Goal: Task Accomplishment & Management: Manage account settings

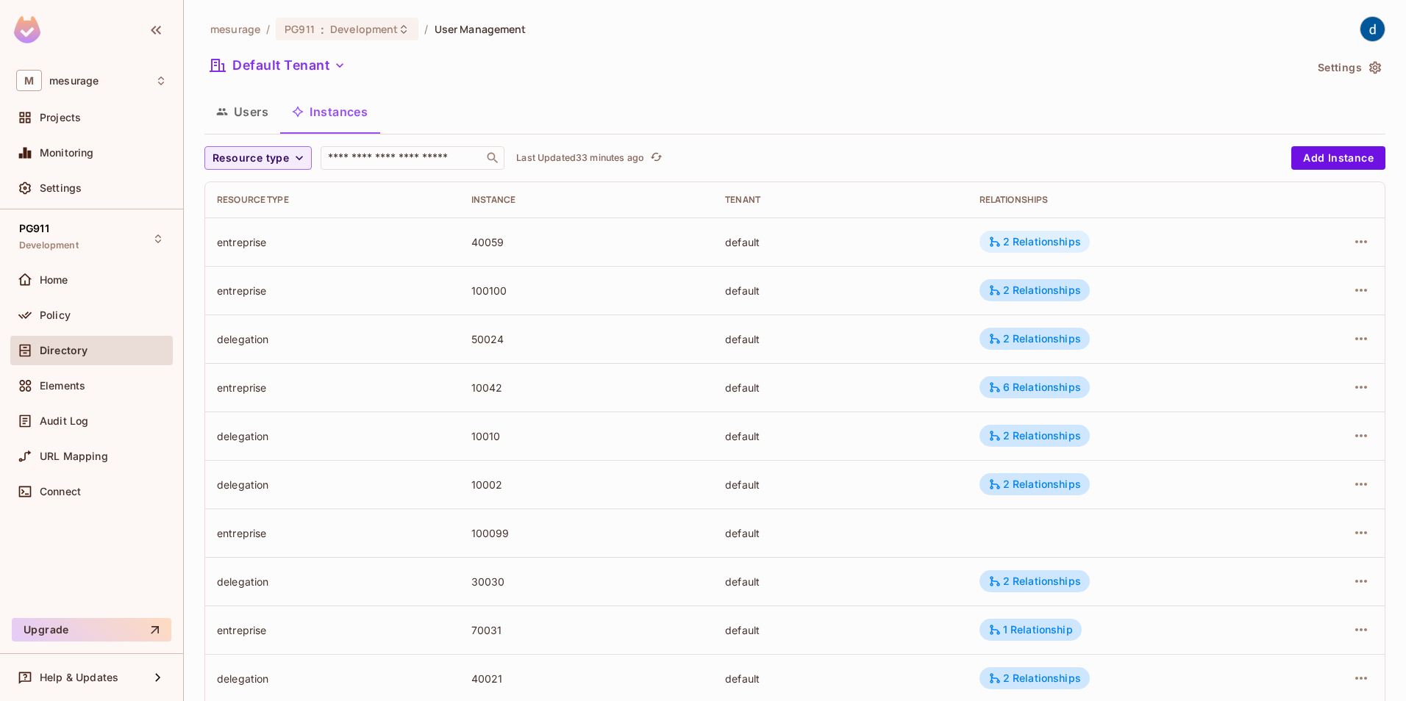
click at [1053, 241] on div "2 Relationships" at bounding box center [1034, 241] width 93 height 13
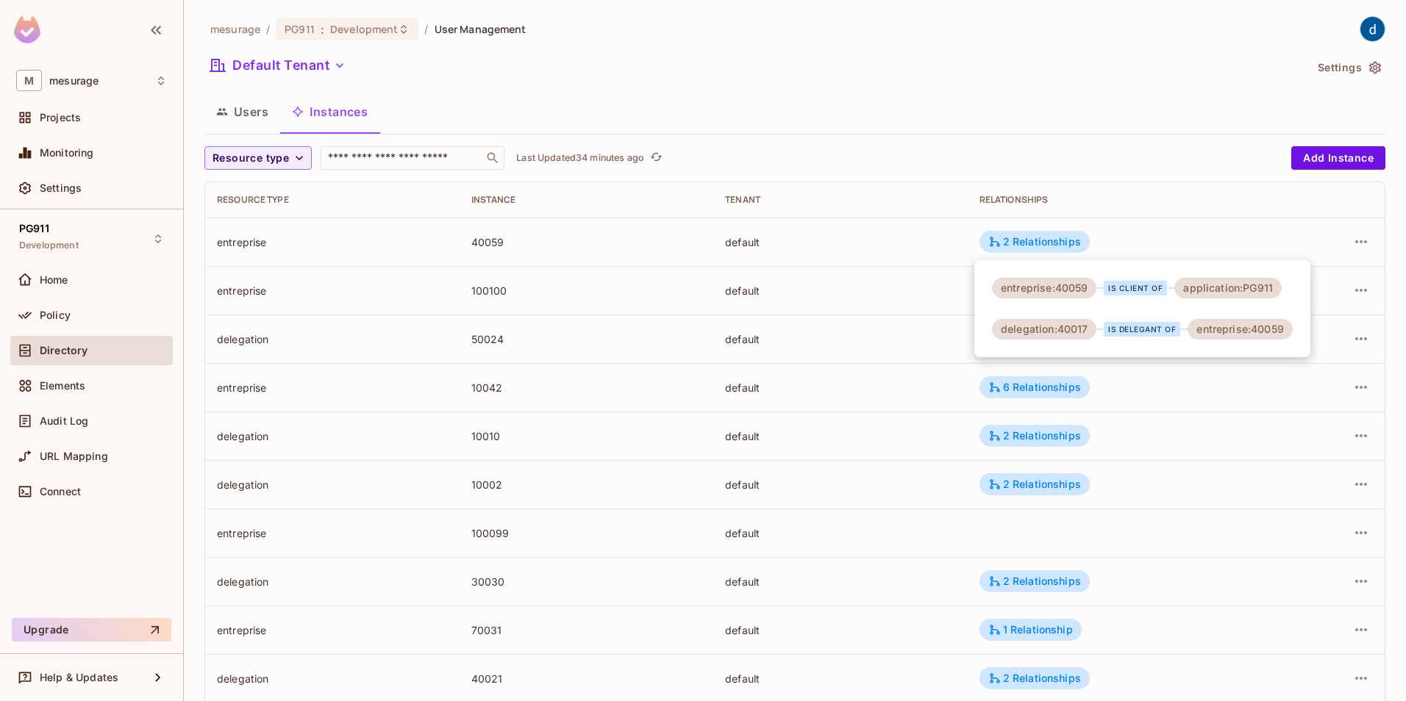
click at [301, 160] on div at bounding box center [703, 350] width 1406 height 701
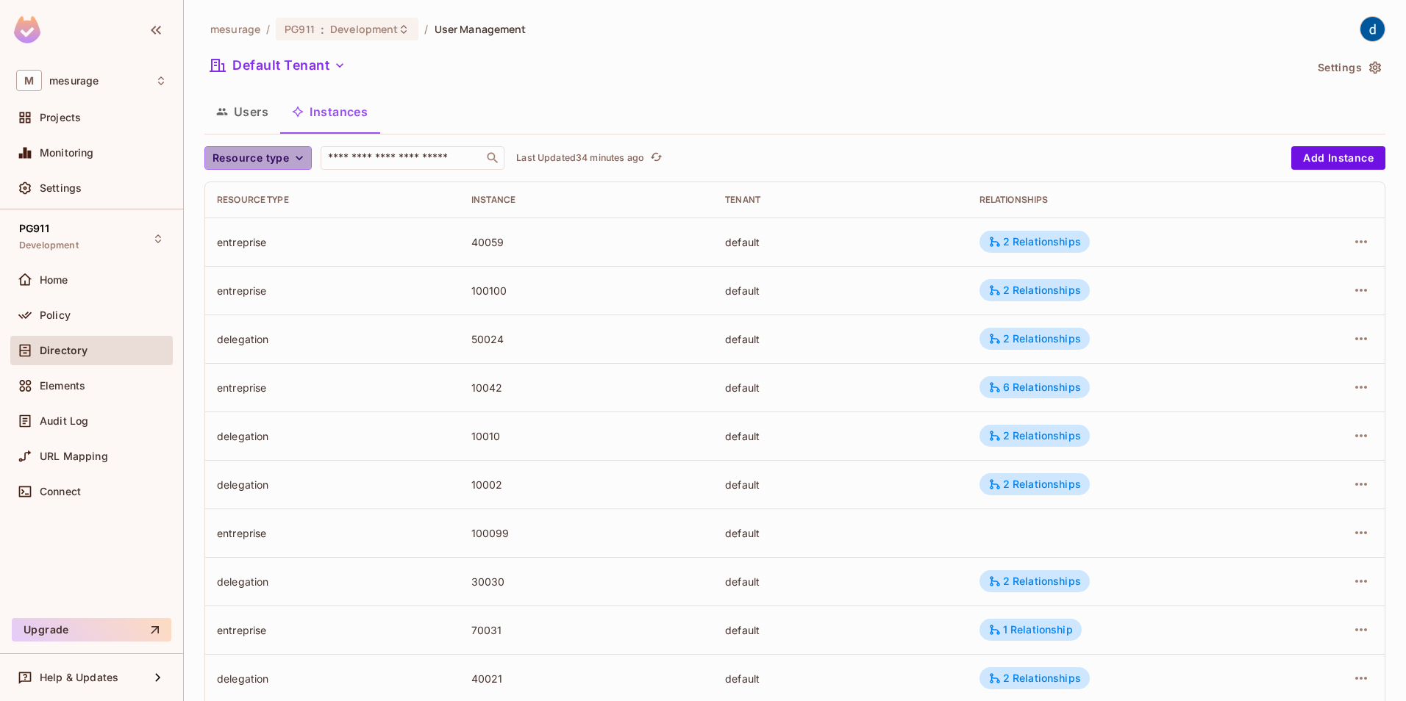
click at [280, 151] on span "Resource type" at bounding box center [250, 158] width 76 height 18
click at [258, 279] on li "delegation" at bounding box center [264, 287] width 121 height 32
click at [379, 156] on input "text" at bounding box center [382, 158] width 154 height 15
click at [276, 160] on icon "button" at bounding box center [279, 158] width 9 height 9
click at [279, 157] on span "Resource type" at bounding box center [250, 158] width 76 height 18
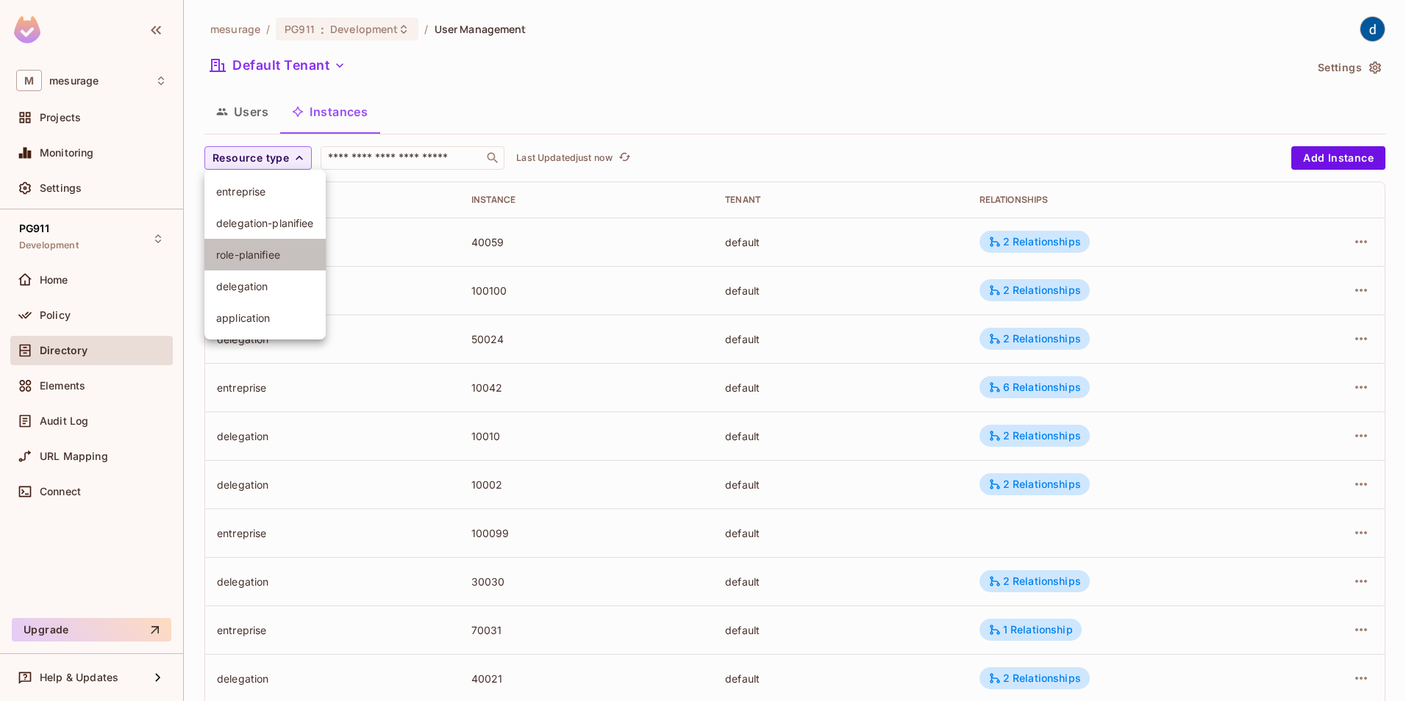
click at [249, 244] on li "role-planifiee" at bounding box center [264, 255] width 121 height 32
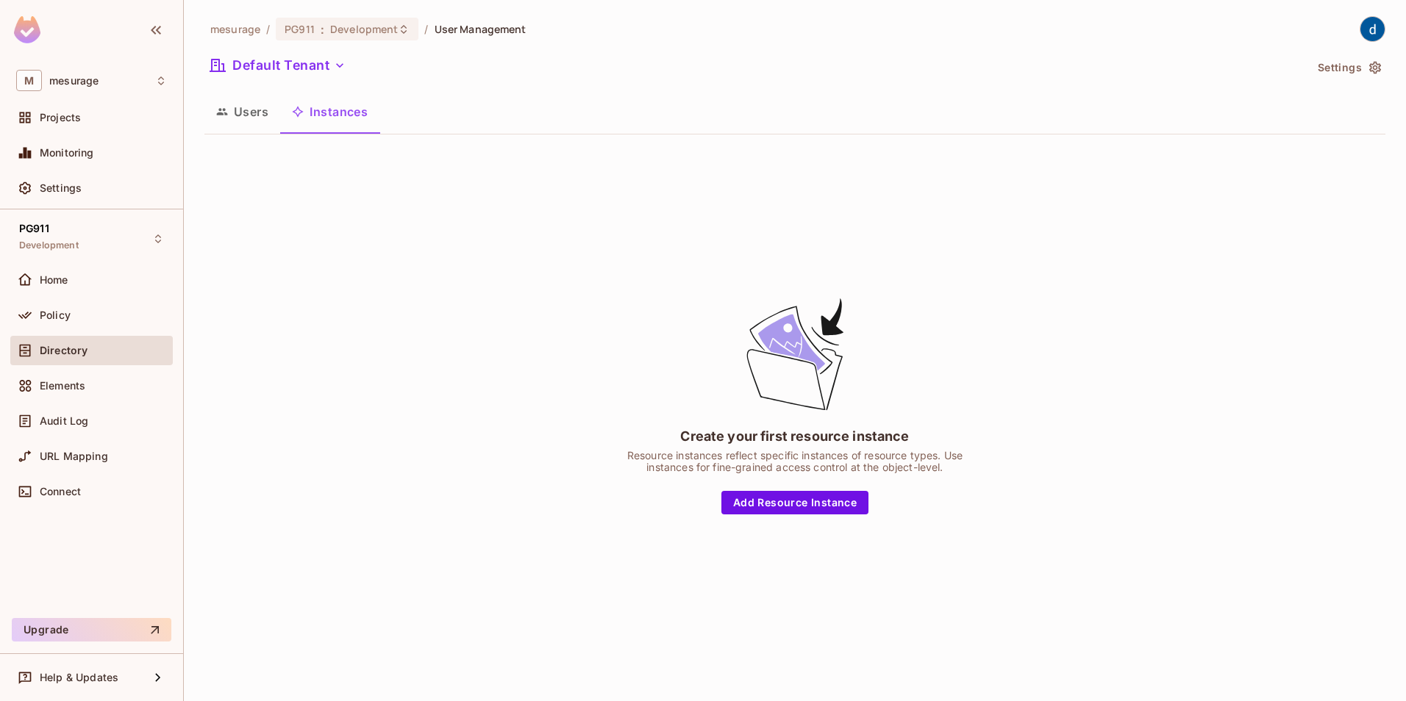
click at [357, 107] on button "Instances" at bounding box center [329, 111] width 99 height 37
click at [246, 112] on button "Users" at bounding box center [242, 111] width 76 height 37
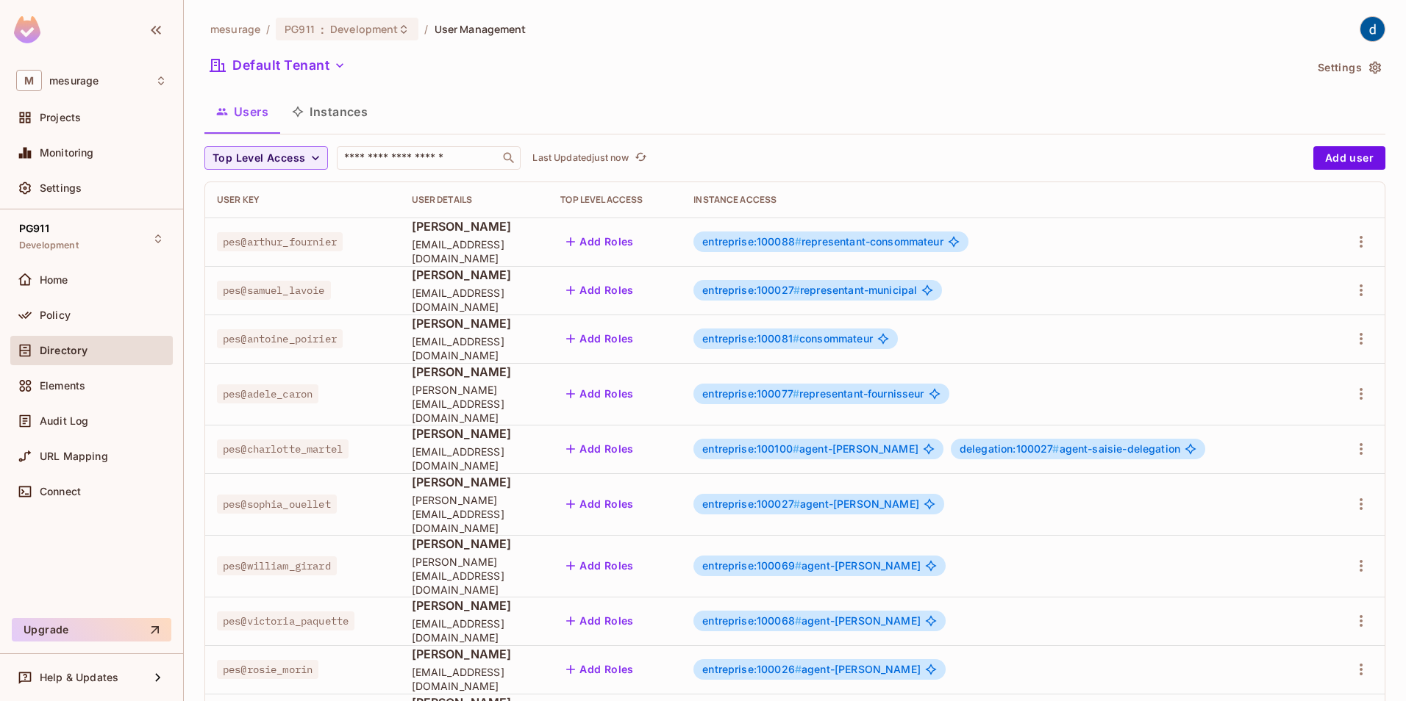
click at [349, 107] on button "Instances" at bounding box center [329, 111] width 99 height 37
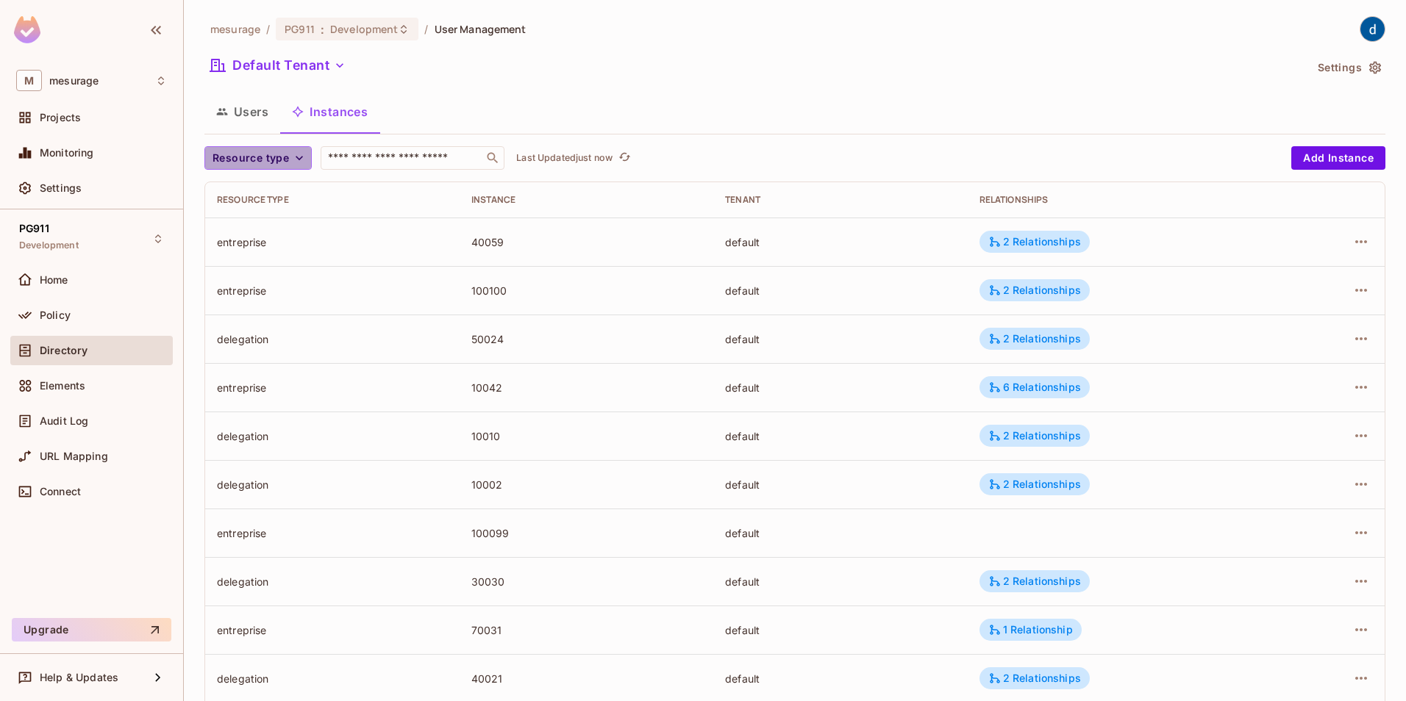
click at [282, 159] on span "Resource type" at bounding box center [250, 158] width 76 height 18
click at [269, 221] on span "delegation-planifiee" at bounding box center [265, 223] width 98 height 14
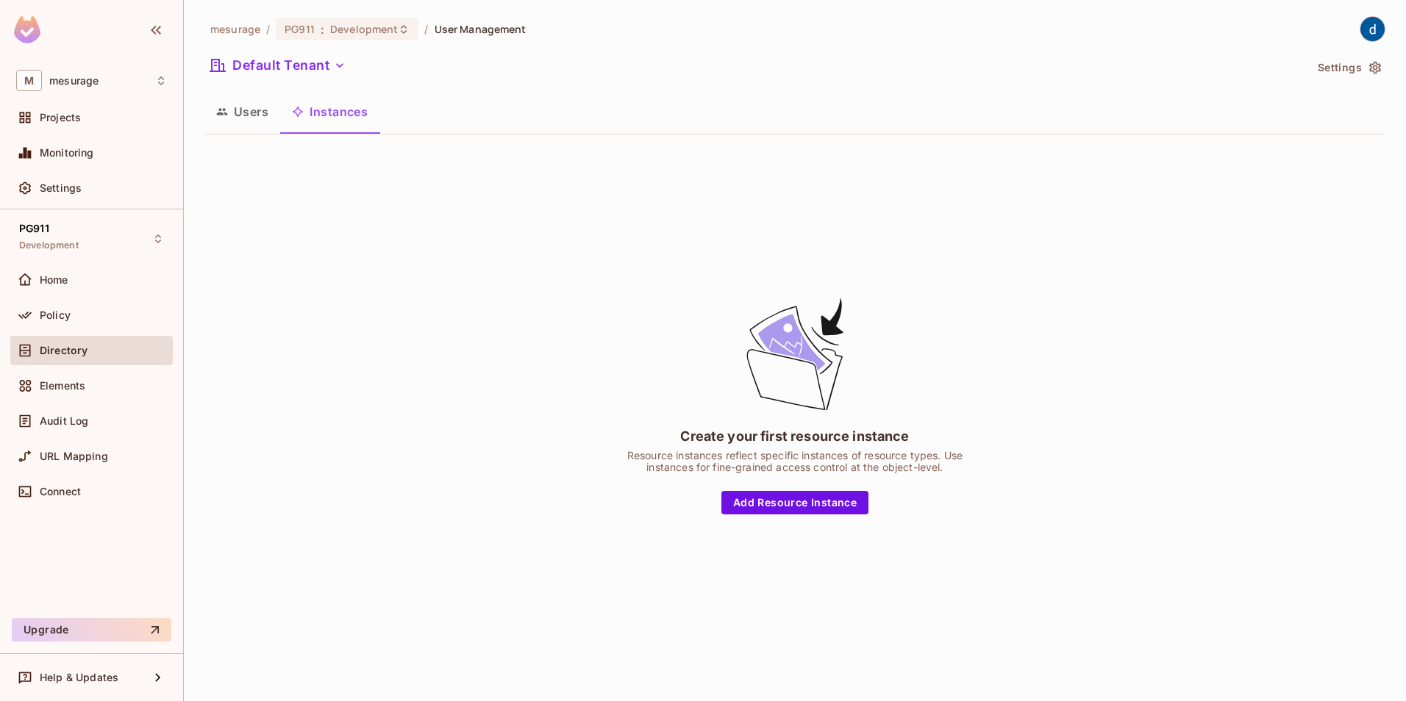
click at [341, 115] on button "Instances" at bounding box center [329, 111] width 99 height 37
click at [299, 108] on icon "button" at bounding box center [298, 112] width 12 height 12
click at [257, 112] on button "Users" at bounding box center [242, 111] width 76 height 37
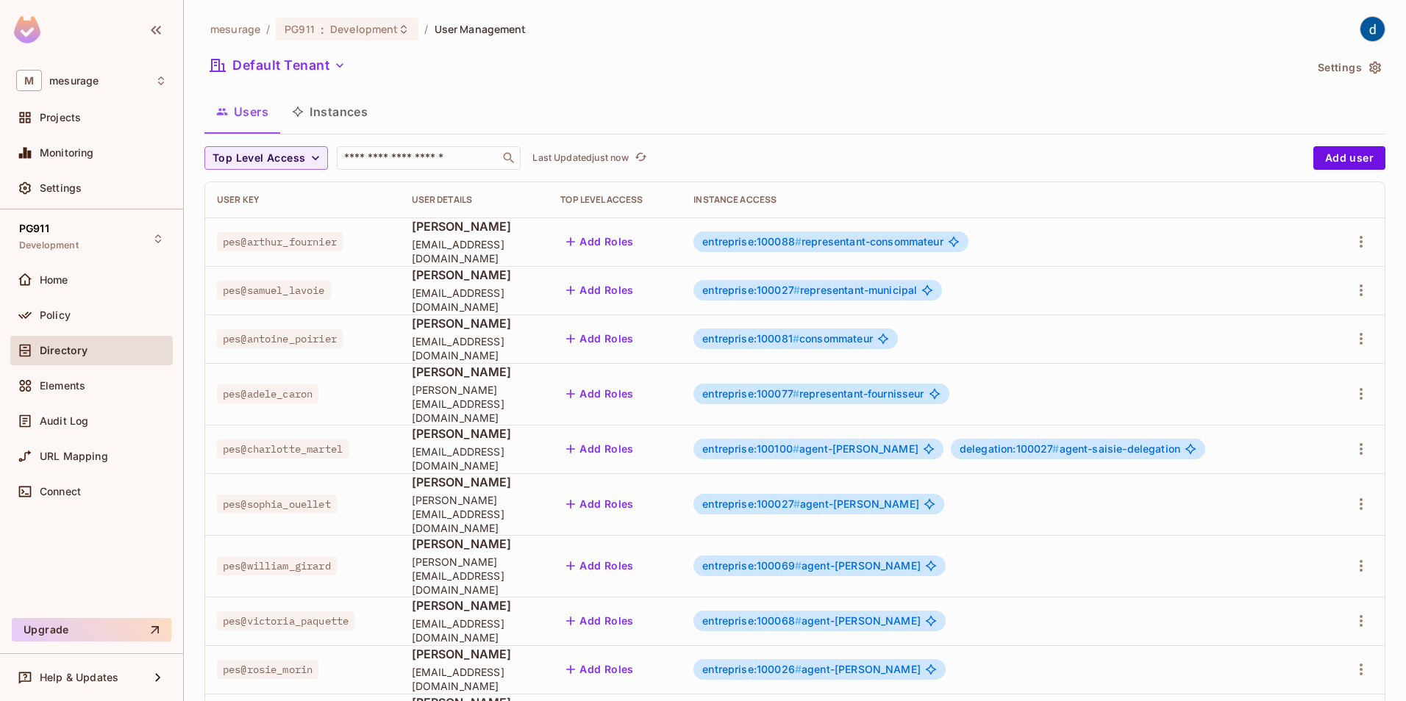
click at [412, 145] on div "mesurage / PG911 : Development / User Management Default Tenant Settings Users …" at bounding box center [794, 544] width 1181 height 1057
click at [412, 157] on input "text" at bounding box center [418, 158] width 154 height 15
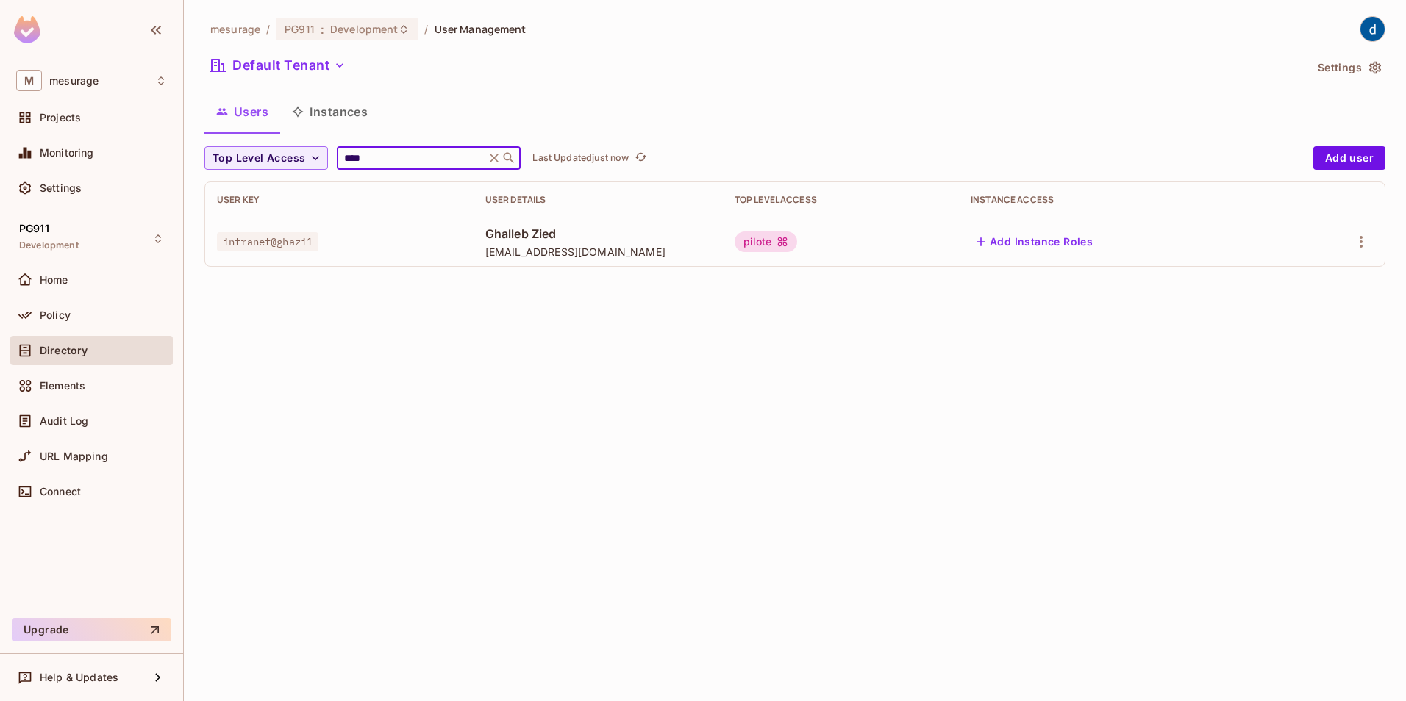
type input "****"
click at [485, 245] on span "[EMAIL_ADDRESS][DOMAIN_NAME]" at bounding box center [598, 252] width 226 height 14
click at [283, 237] on span "intranet@ghazi1" at bounding box center [267, 241] width 101 height 19
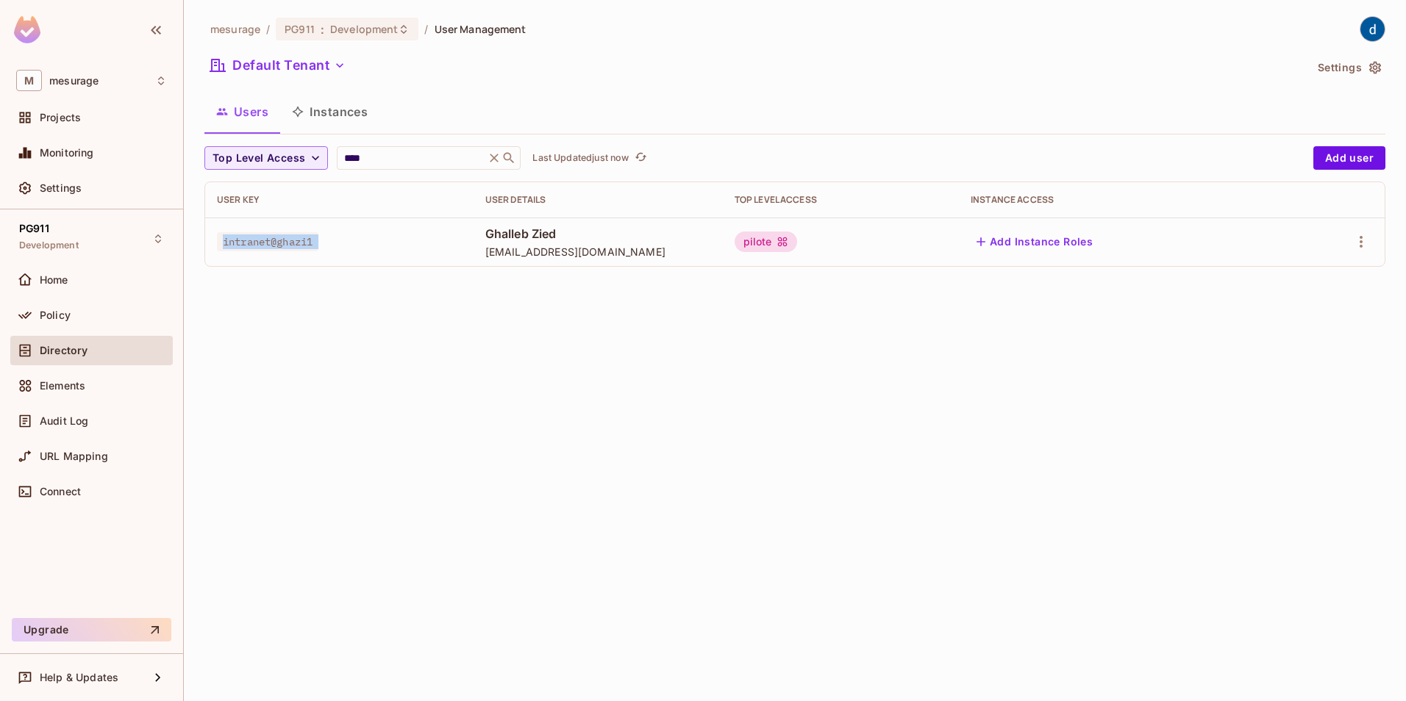
click at [283, 237] on span "intranet@ghazi1" at bounding box center [267, 241] width 101 height 19
click at [1098, 244] on button "Add Instance Roles" at bounding box center [1035, 242] width 128 height 24
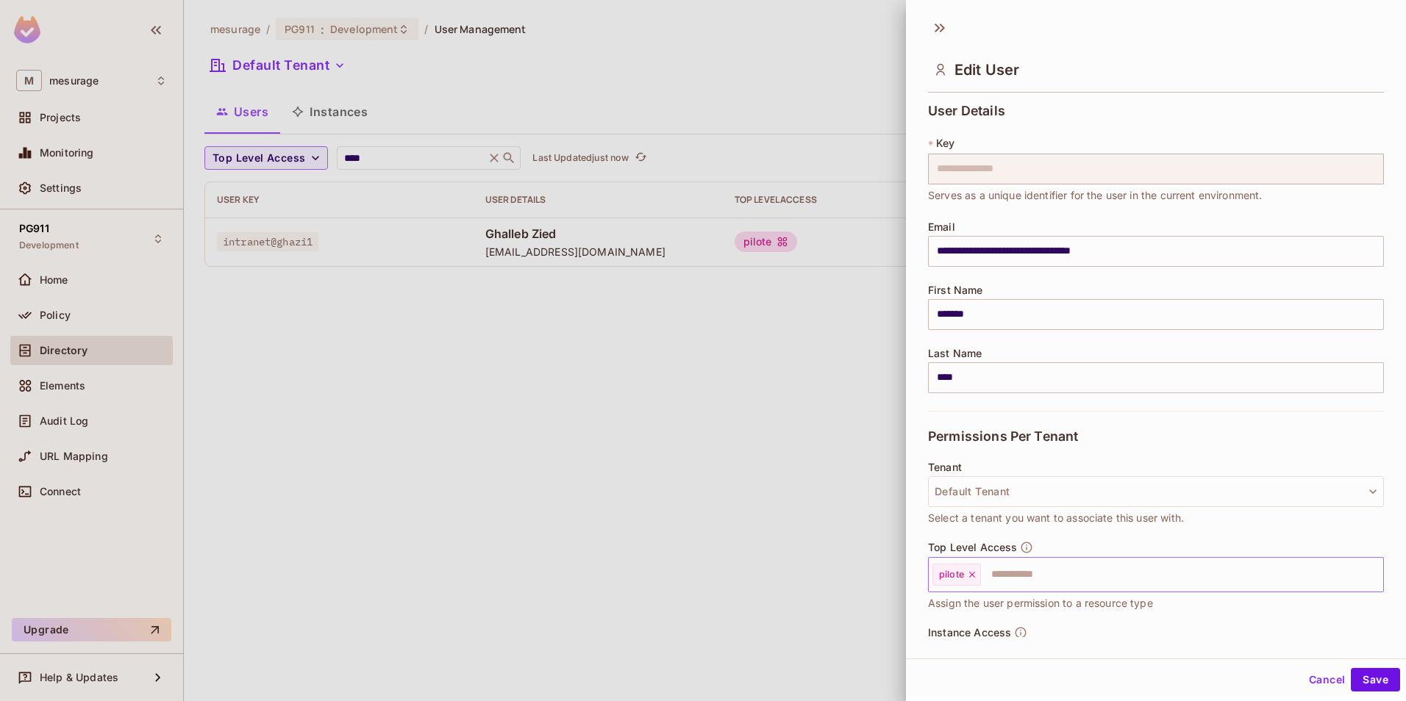
click at [1022, 574] on input "text" at bounding box center [1168, 574] width 373 height 29
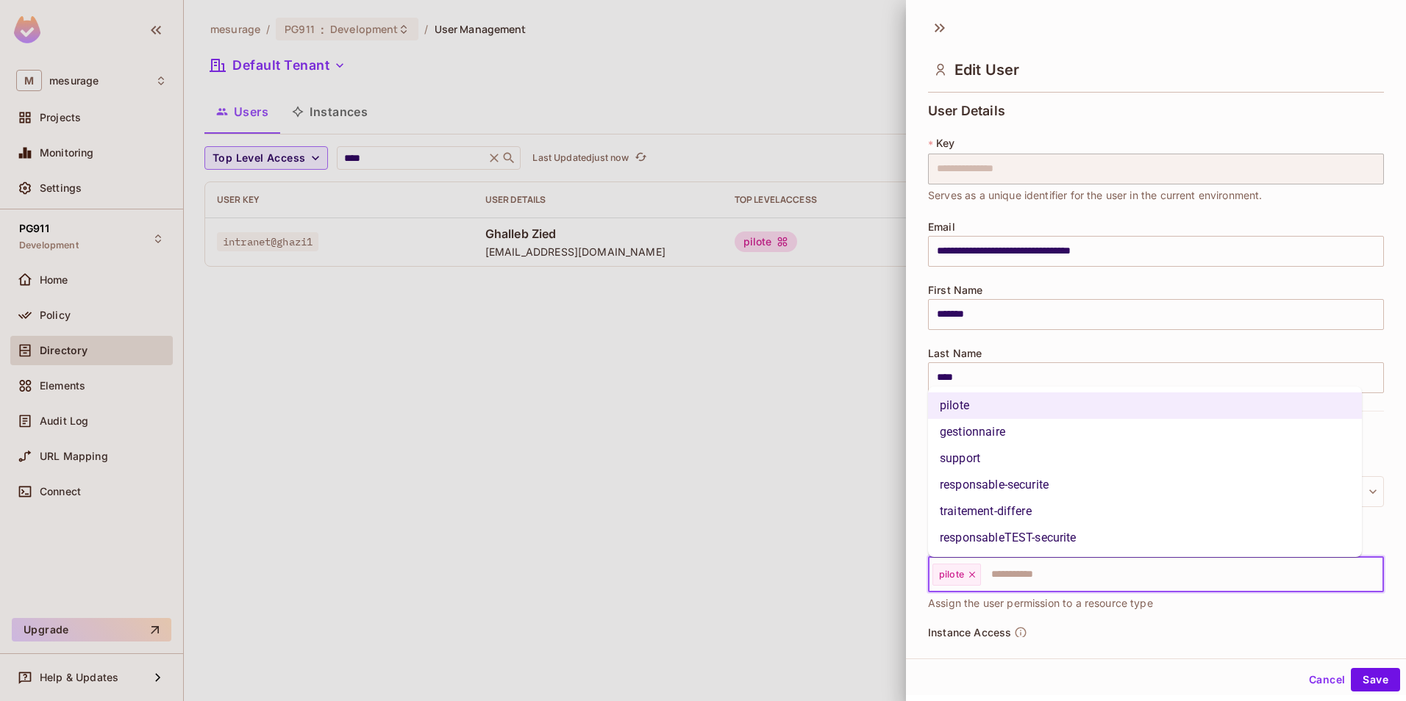
click at [726, 464] on div at bounding box center [703, 350] width 1406 height 701
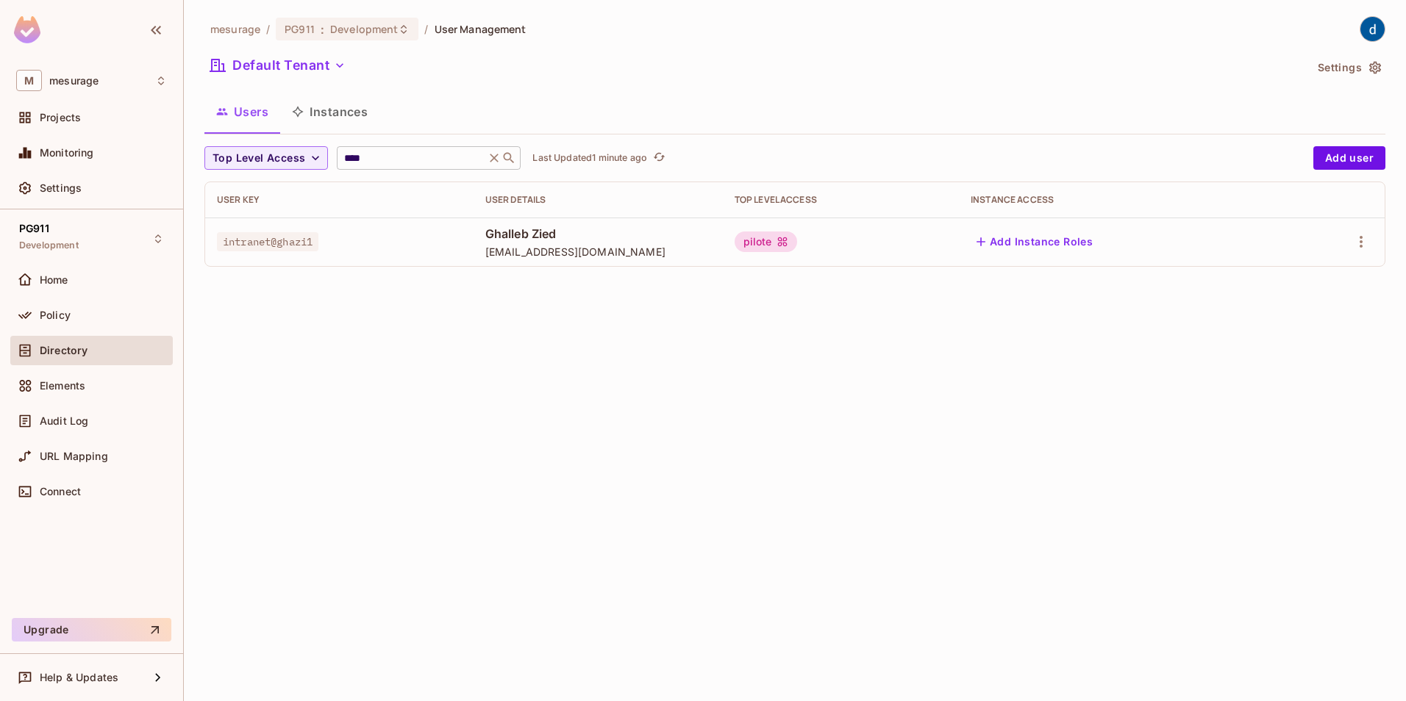
click at [501, 155] on icon at bounding box center [494, 158] width 15 height 15
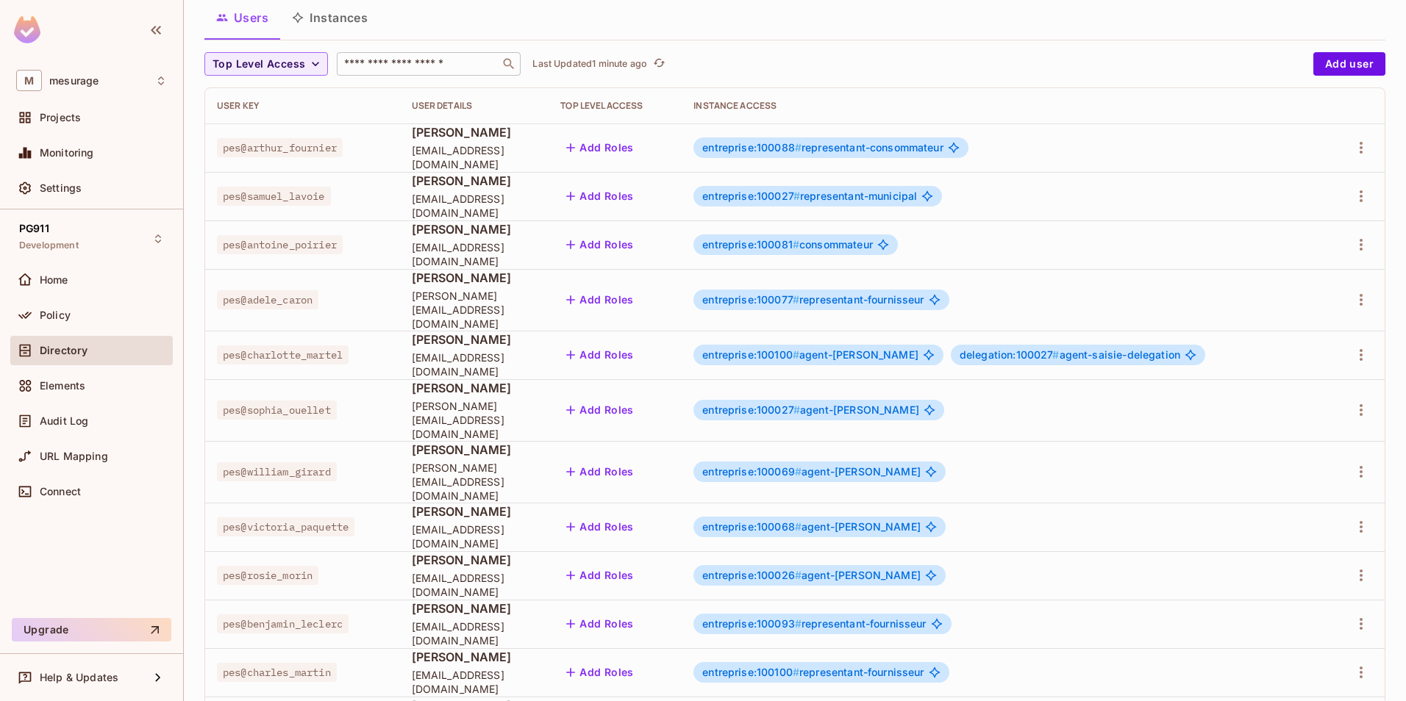
scroll to position [326, 0]
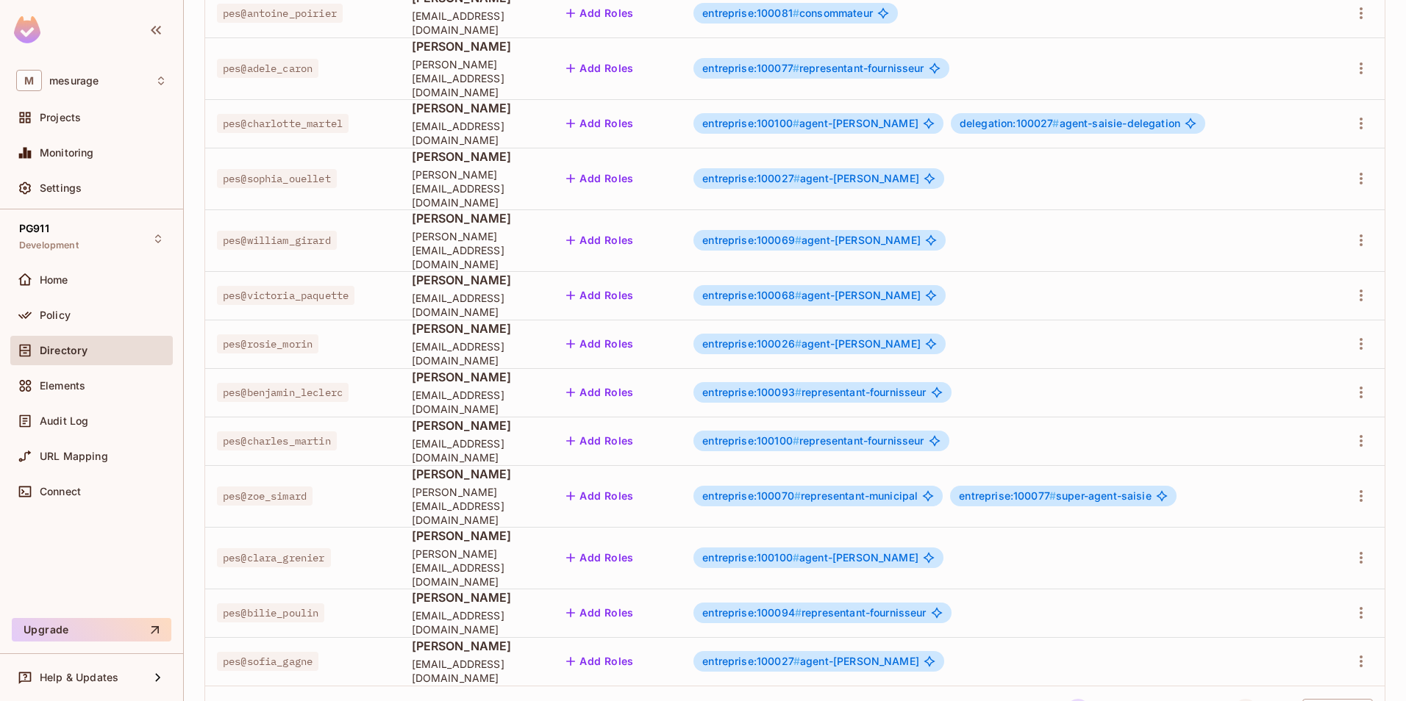
click at [1236, 699] on button "22" at bounding box center [1246, 711] width 24 height 24
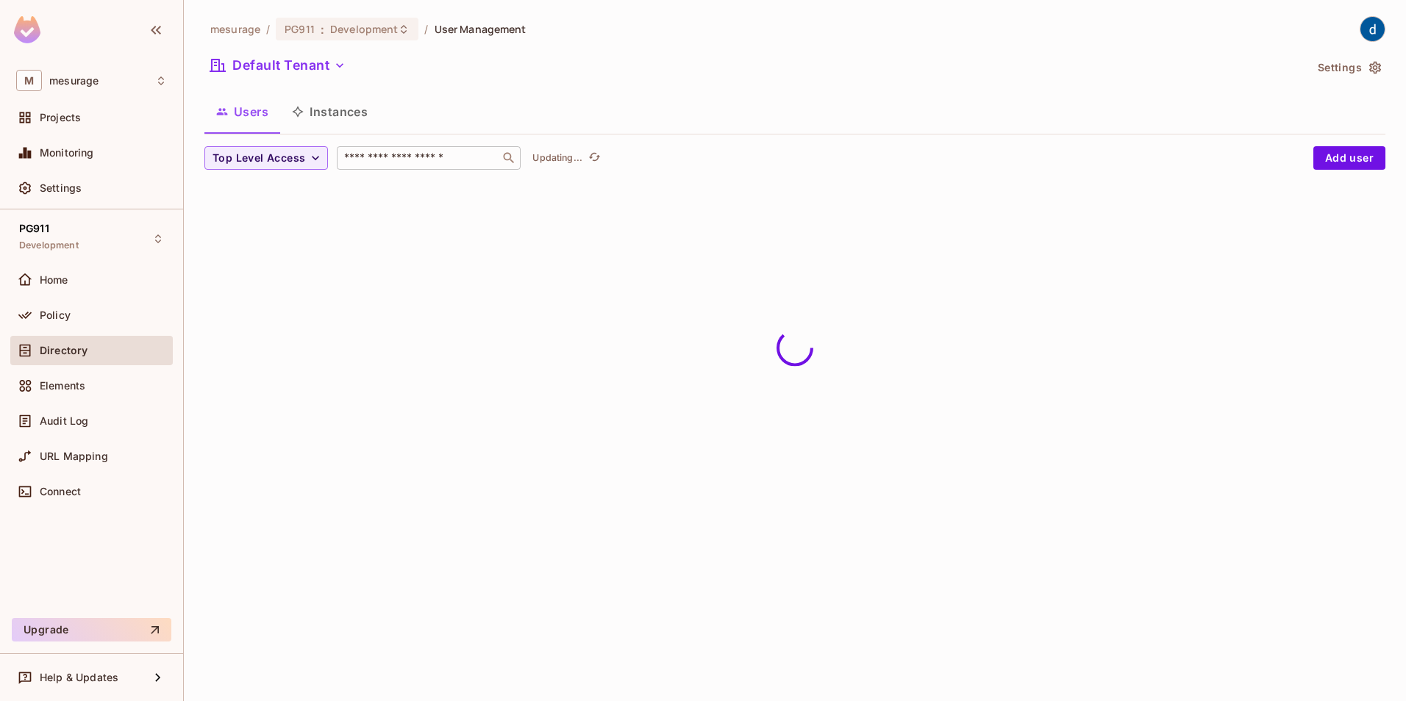
scroll to position [0, 0]
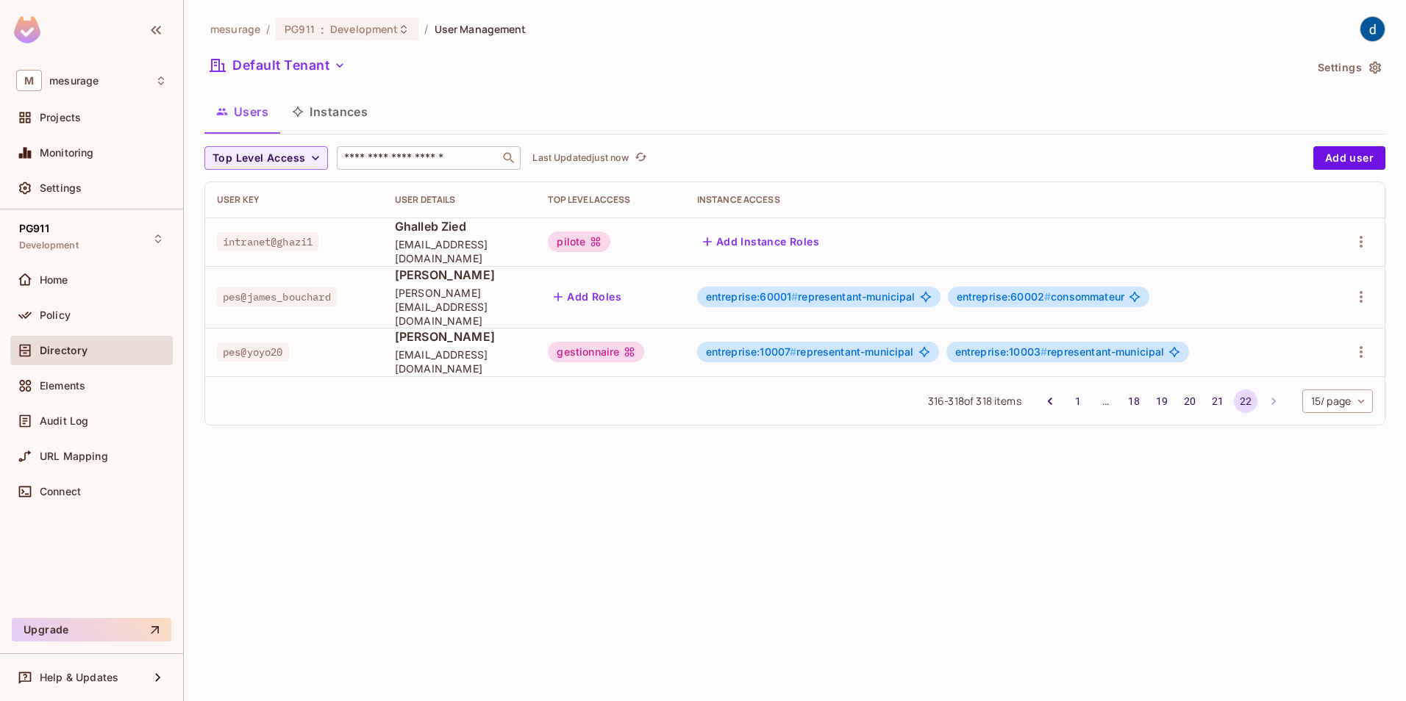
click at [279, 343] on span "pes@yoyo20" at bounding box center [253, 352] width 72 height 19
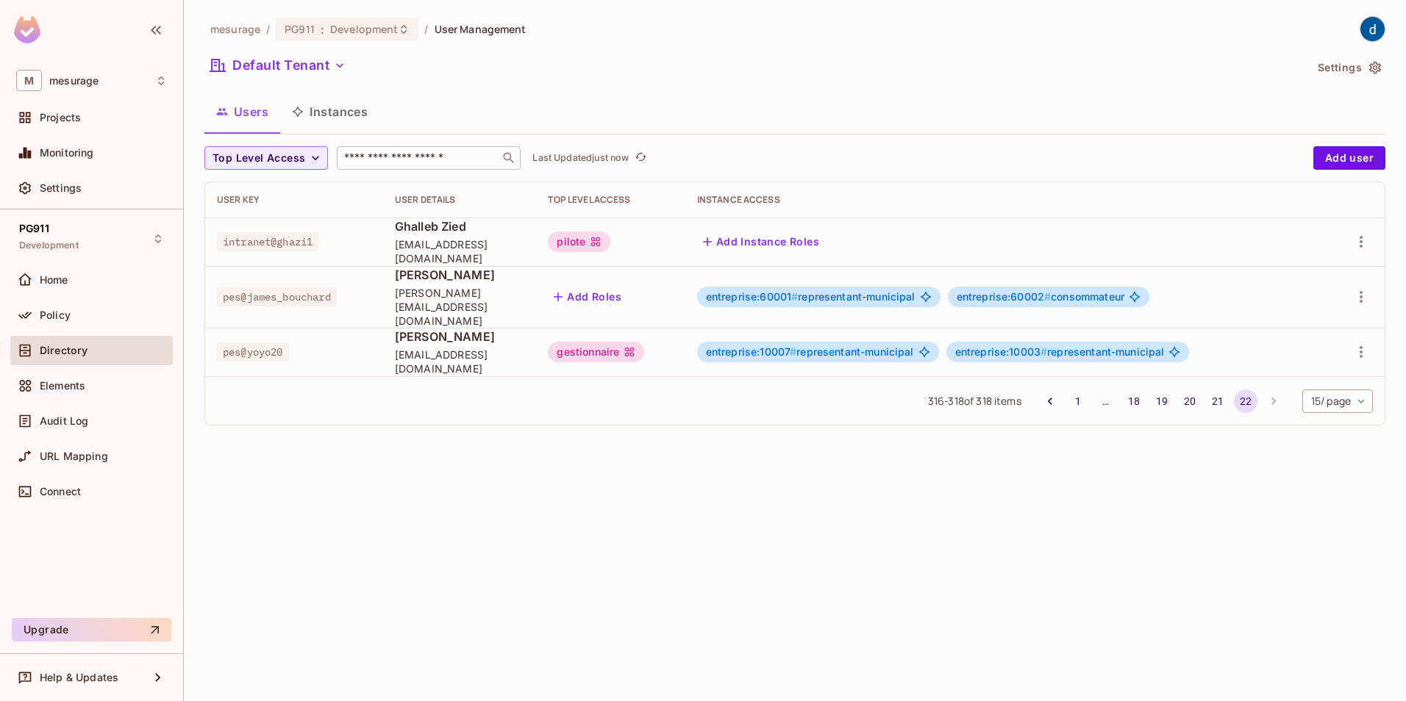
drag, startPoint x: 279, startPoint y: 341, endPoint x: 344, endPoint y: 388, distance: 80.6
click at [344, 388] on div "316 - 318 of 318 items 1 … 18 19 20 21 22 15 / page ** ​" at bounding box center [794, 400] width 1179 height 49
click at [311, 294] on span "pes@james_bouchard" at bounding box center [277, 296] width 120 height 19
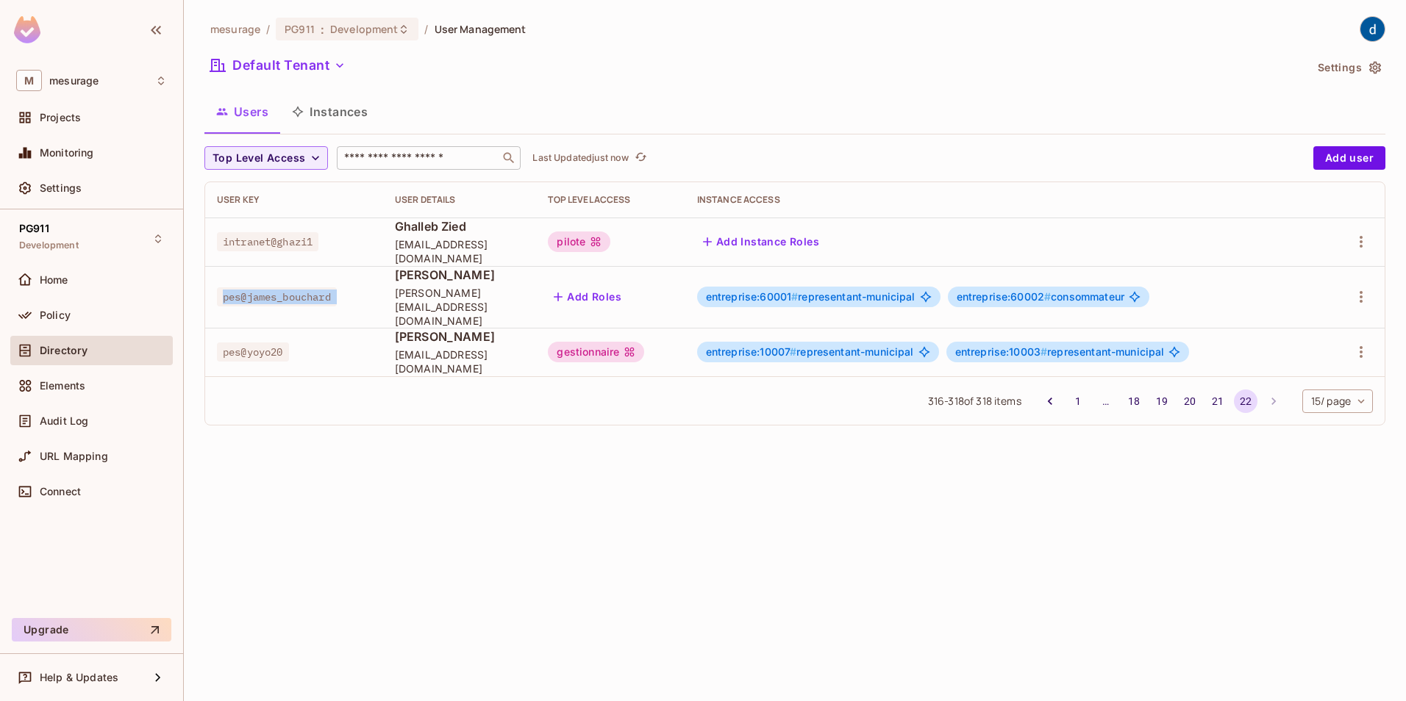
click at [311, 294] on span "pes@james_bouchard" at bounding box center [277, 296] width 120 height 19
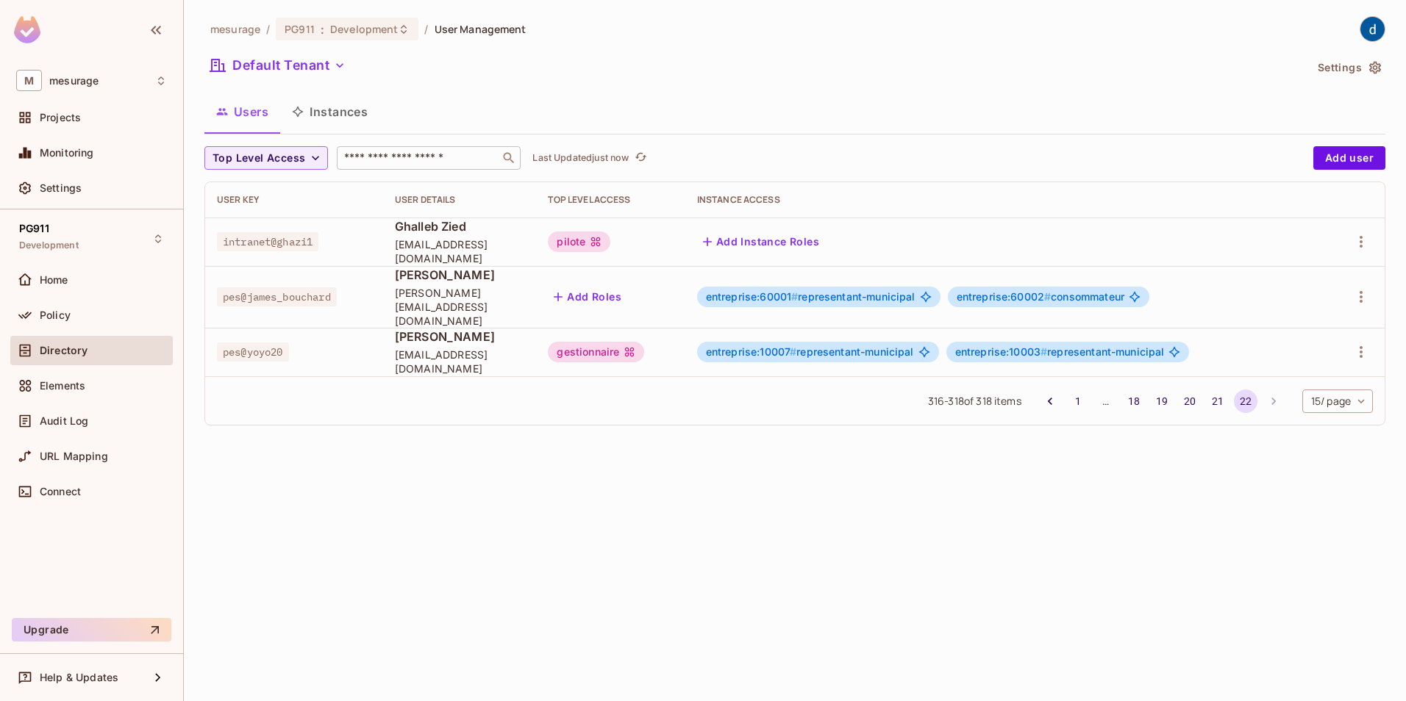
click at [268, 343] on span "pes@yoyo20" at bounding box center [253, 352] width 72 height 19
drag, startPoint x: 268, startPoint y: 340, endPoint x: 509, endPoint y: 504, distance: 291.6
click at [509, 504] on div "mesurage / PG911 : Development / User Management Default Tenant Settings Users …" at bounding box center [795, 350] width 1222 height 701
click at [471, 159] on input "text" at bounding box center [418, 158] width 154 height 15
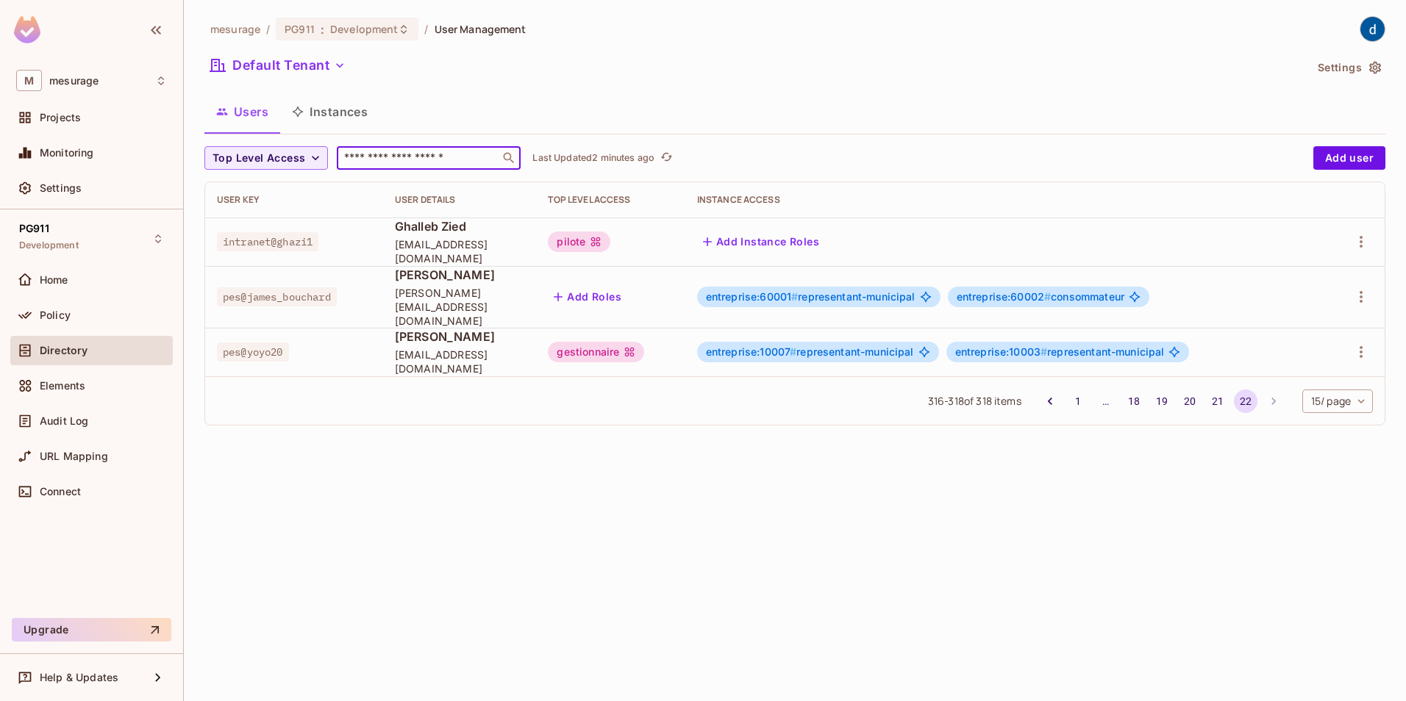
click at [627, 286] on button "Add Roles" at bounding box center [587, 297] width 79 height 24
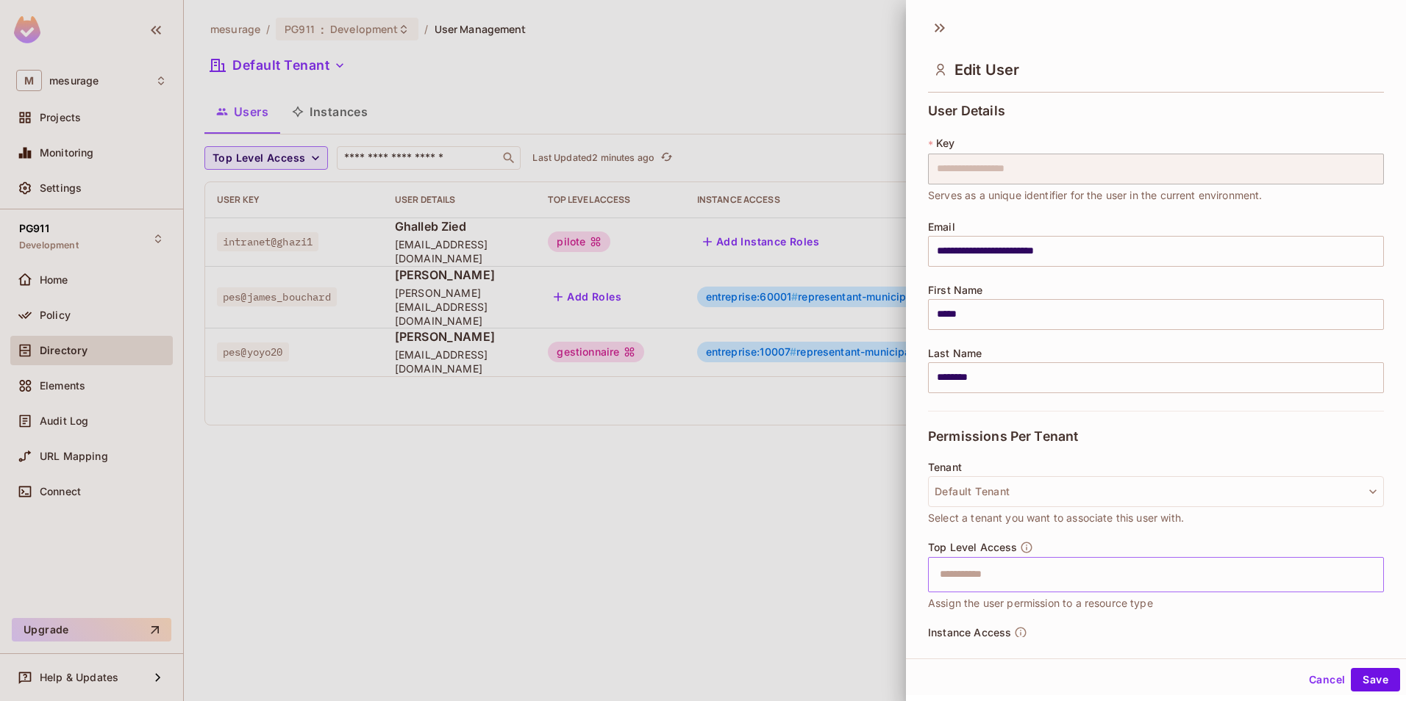
click at [993, 577] on input "text" at bounding box center [1143, 574] width 424 height 29
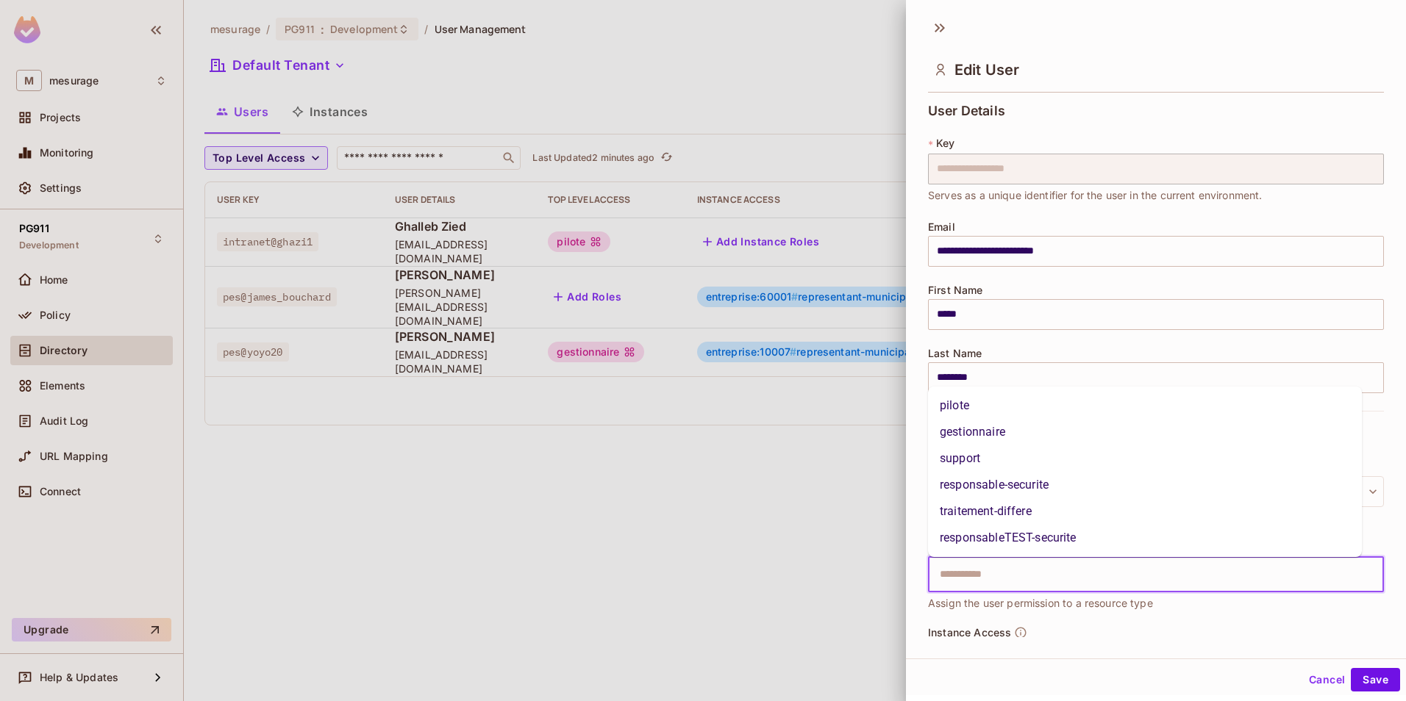
click at [724, 526] on div at bounding box center [703, 350] width 1406 height 701
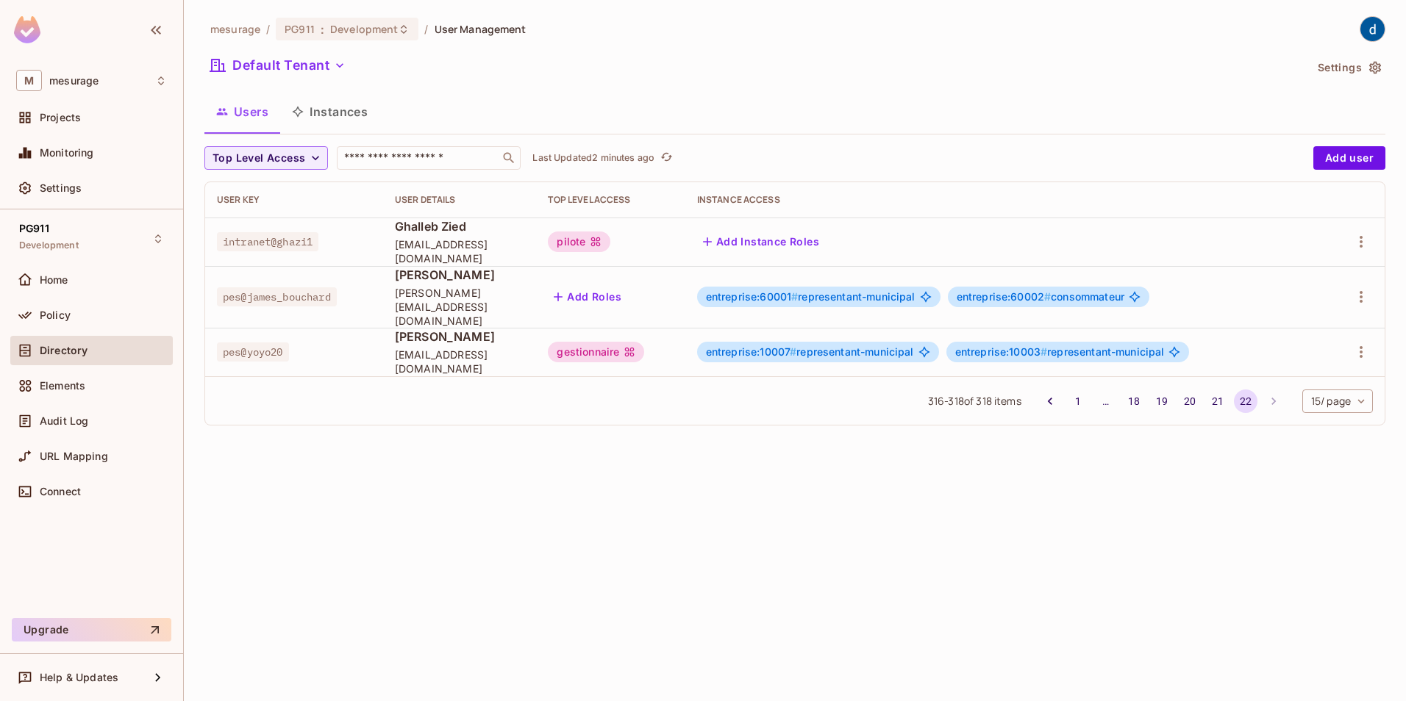
click at [339, 111] on button "Instances" at bounding box center [329, 111] width 99 height 37
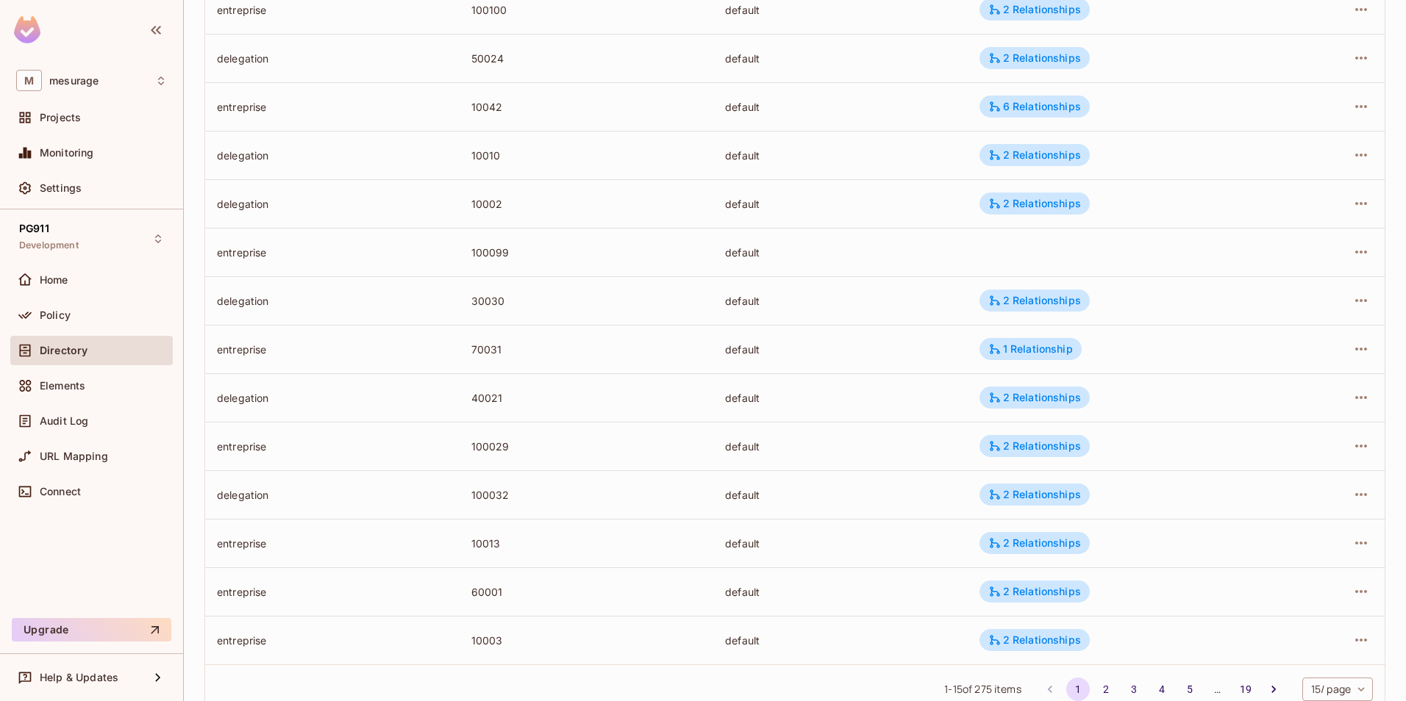
scroll to position [326, 0]
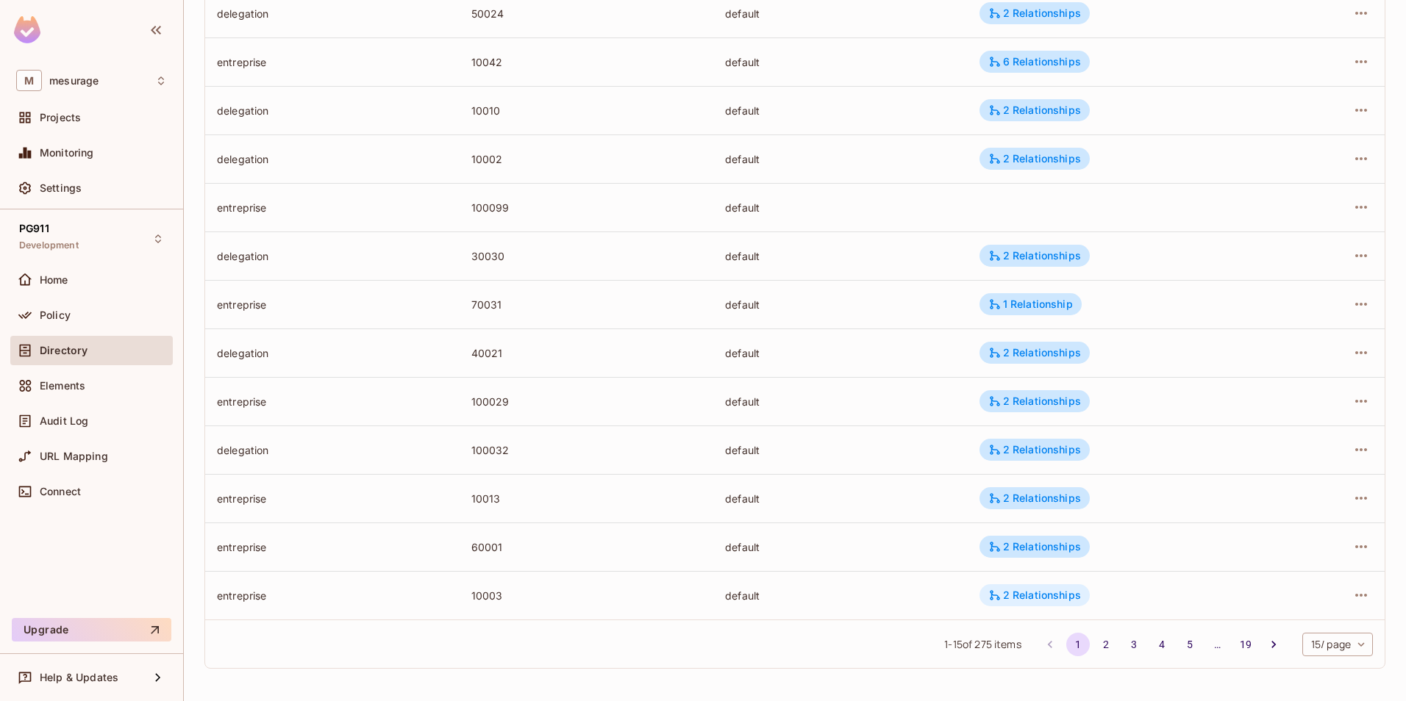
click at [1042, 598] on div "2 Relationships" at bounding box center [1034, 595] width 93 height 13
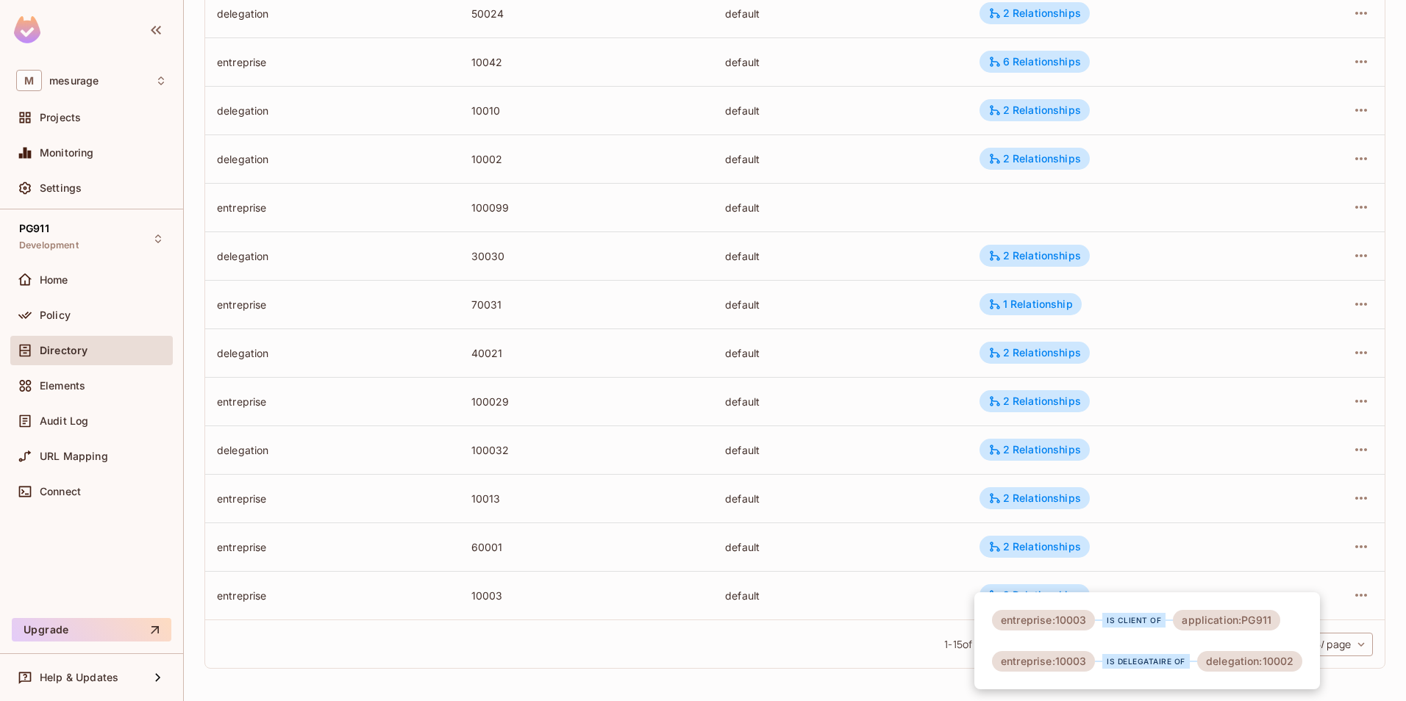
click at [627, 657] on div at bounding box center [703, 350] width 1406 height 701
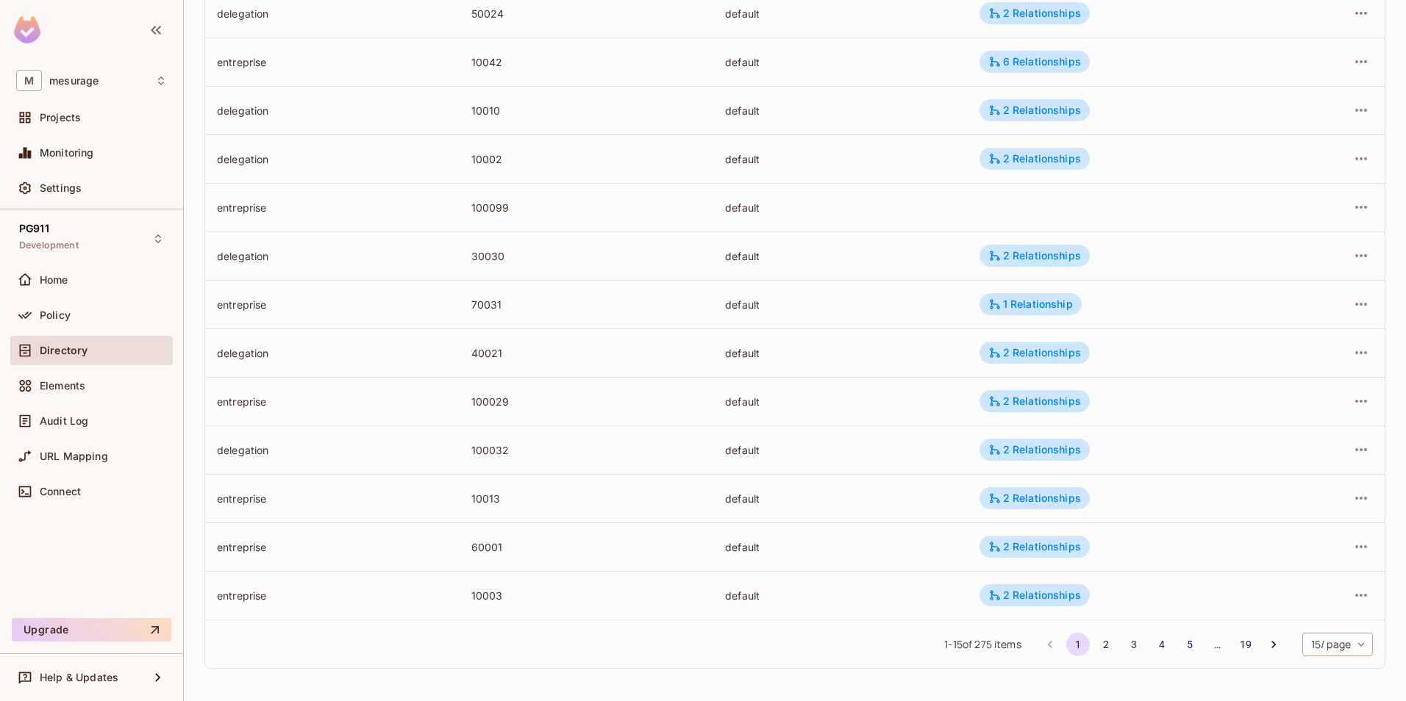
click at [479, 590] on div "10003" at bounding box center [586, 596] width 231 height 14
click at [218, 590] on div "entreprise" at bounding box center [332, 596] width 231 height 14
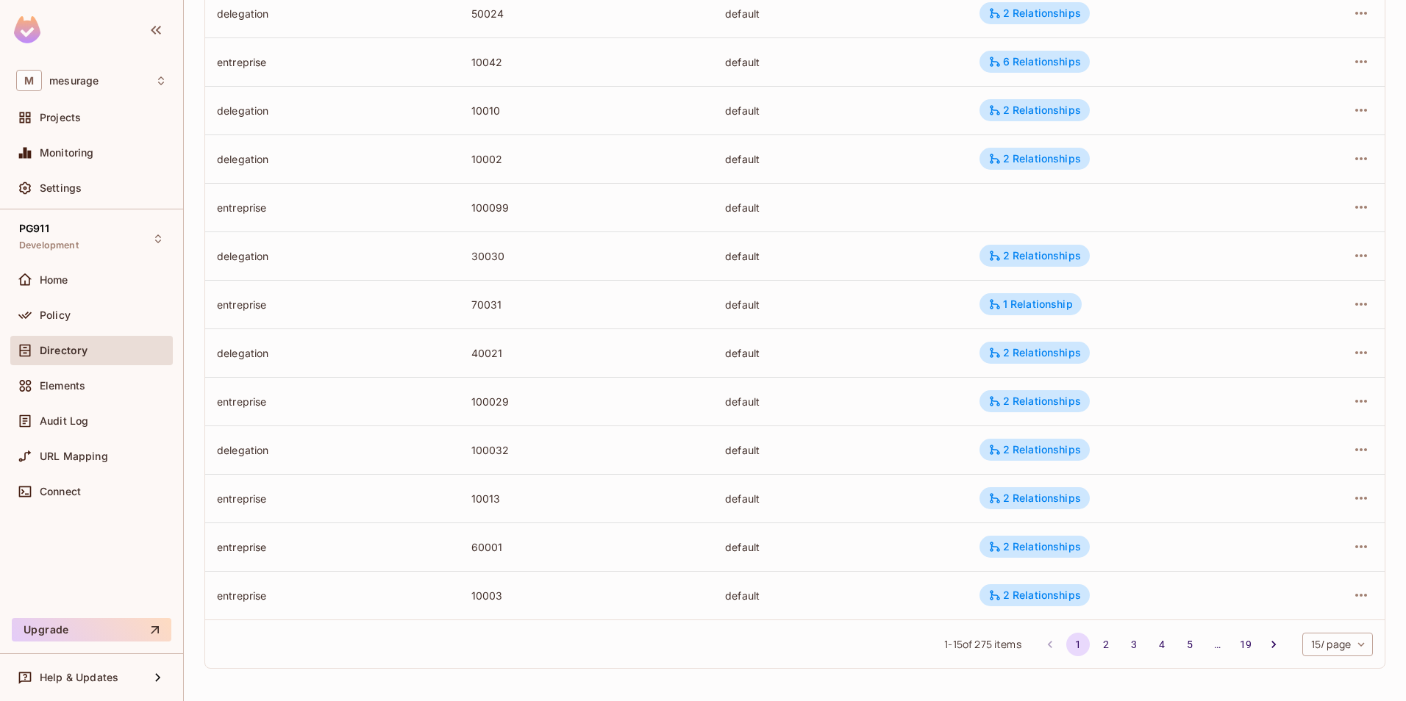
click at [471, 599] on div "10003" at bounding box center [586, 596] width 231 height 14
click at [1234, 643] on button "19" at bounding box center [1246, 645] width 24 height 24
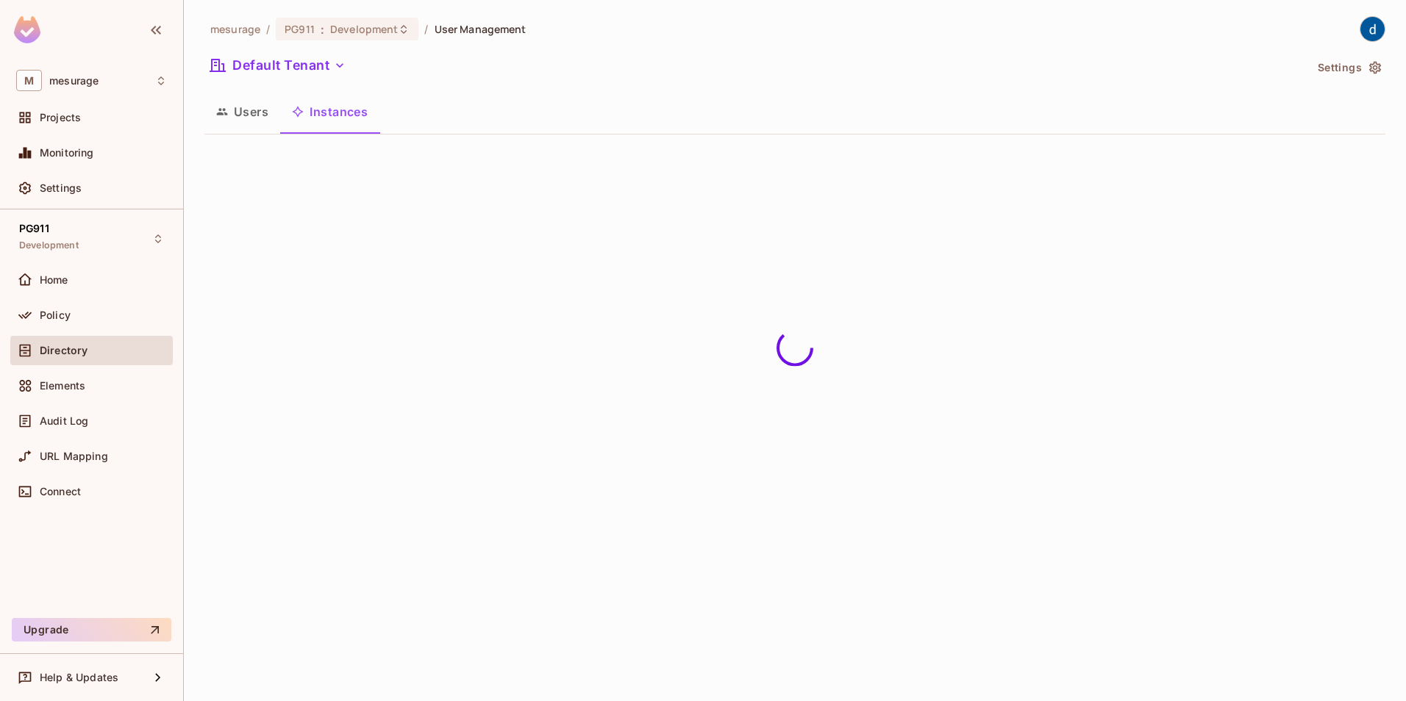
scroll to position [0, 0]
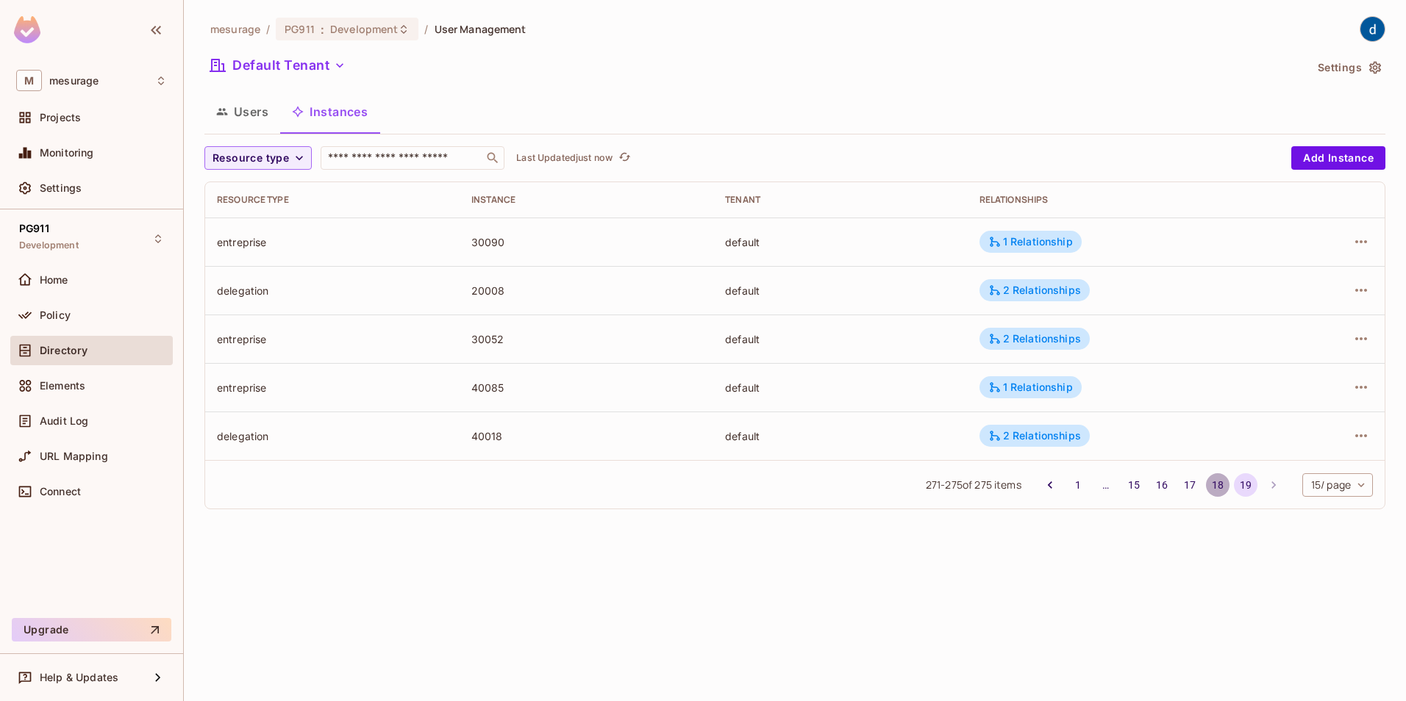
click at [1220, 484] on button "18" at bounding box center [1218, 486] width 24 height 24
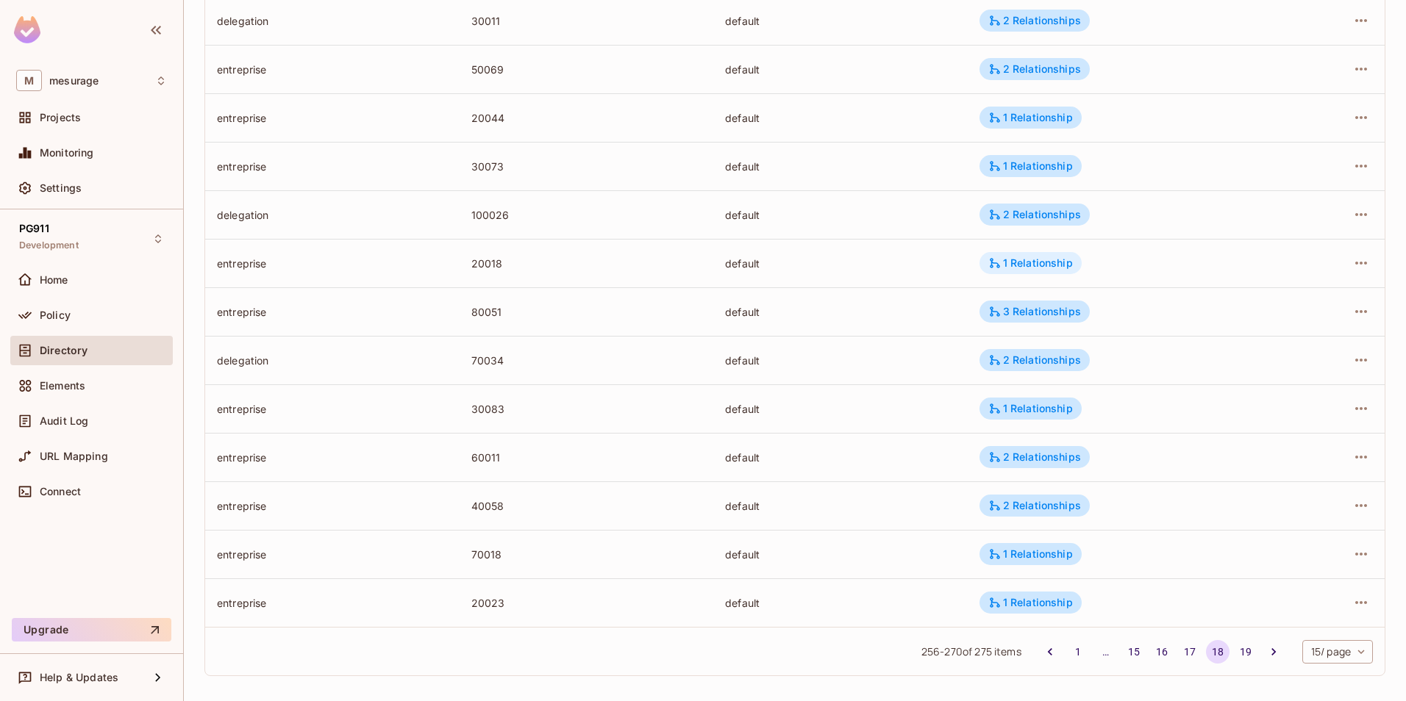
scroll to position [326, 0]
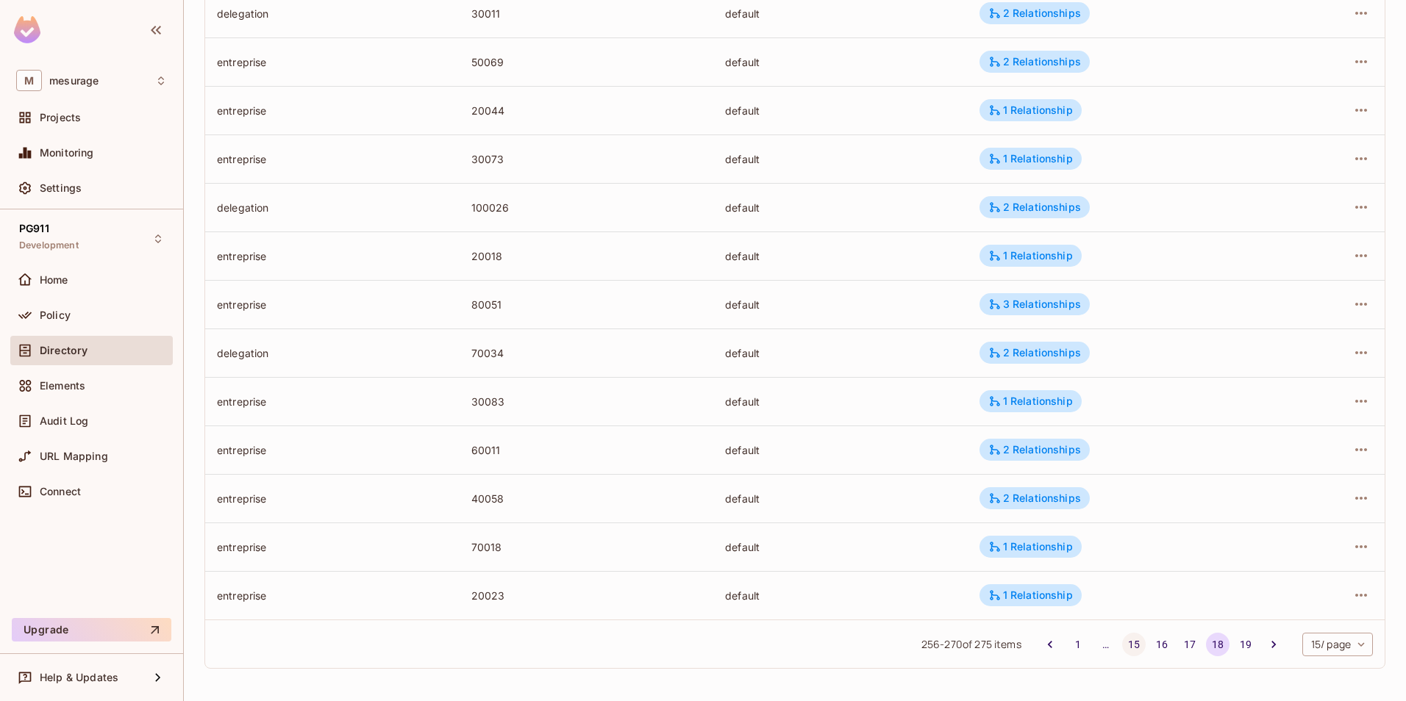
click at [1124, 642] on button "15" at bounding box center [1134, 645] width 24 height 24
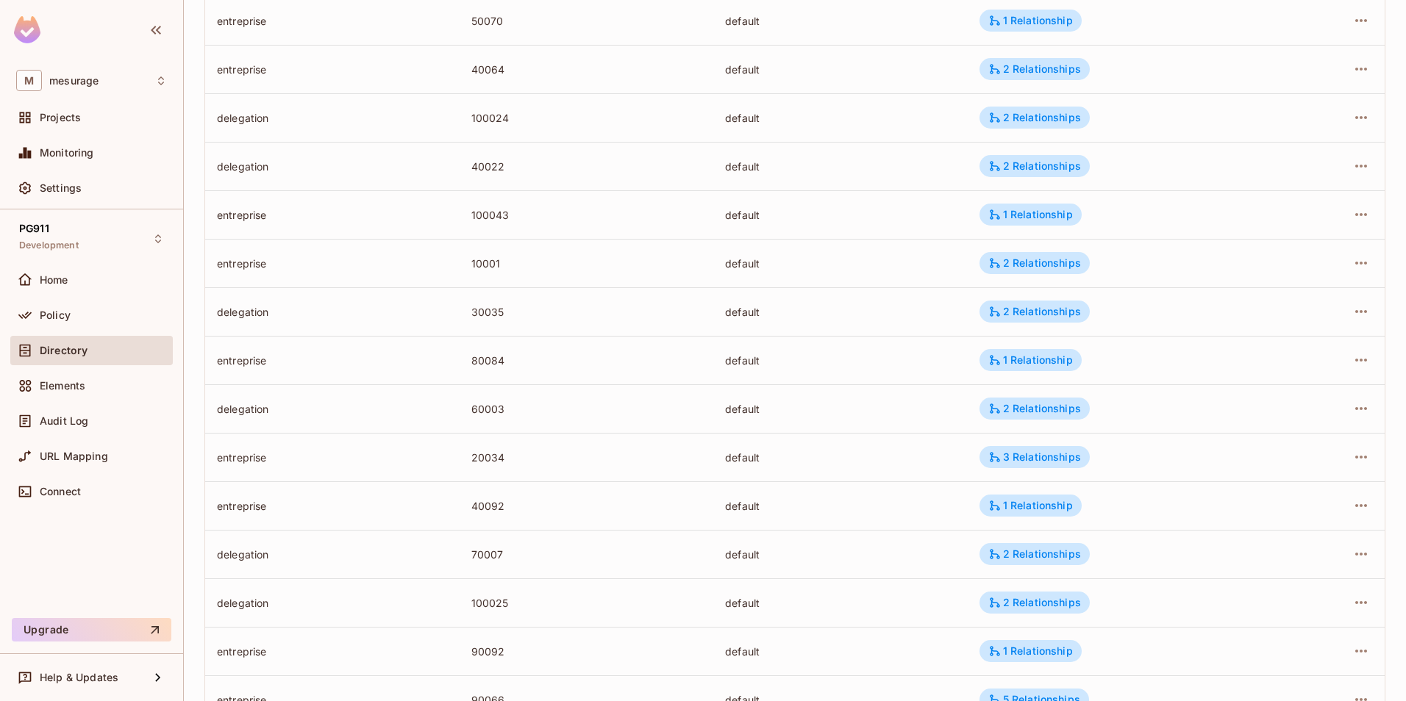
scroll to position [294, 0]
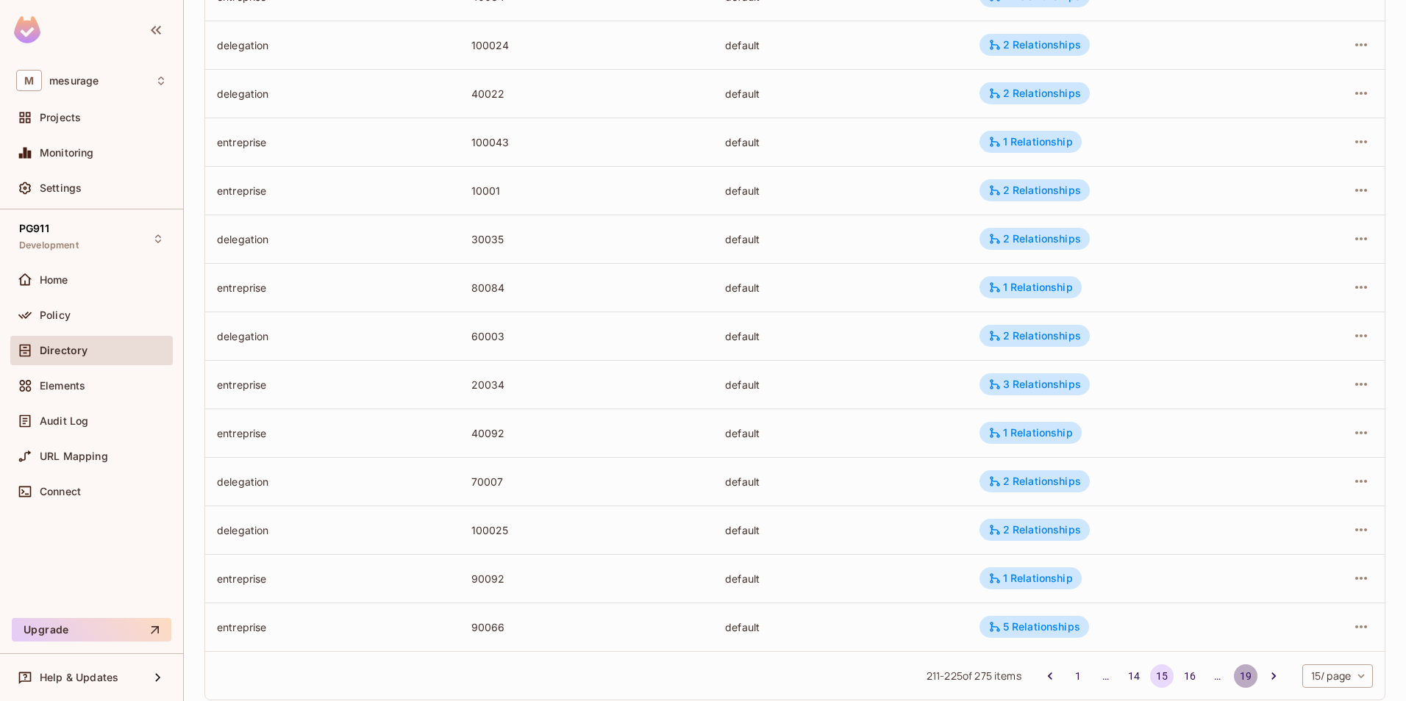
click at [1234, 675] on button "19" at bounding box center [1246, 677] width 24 height 24
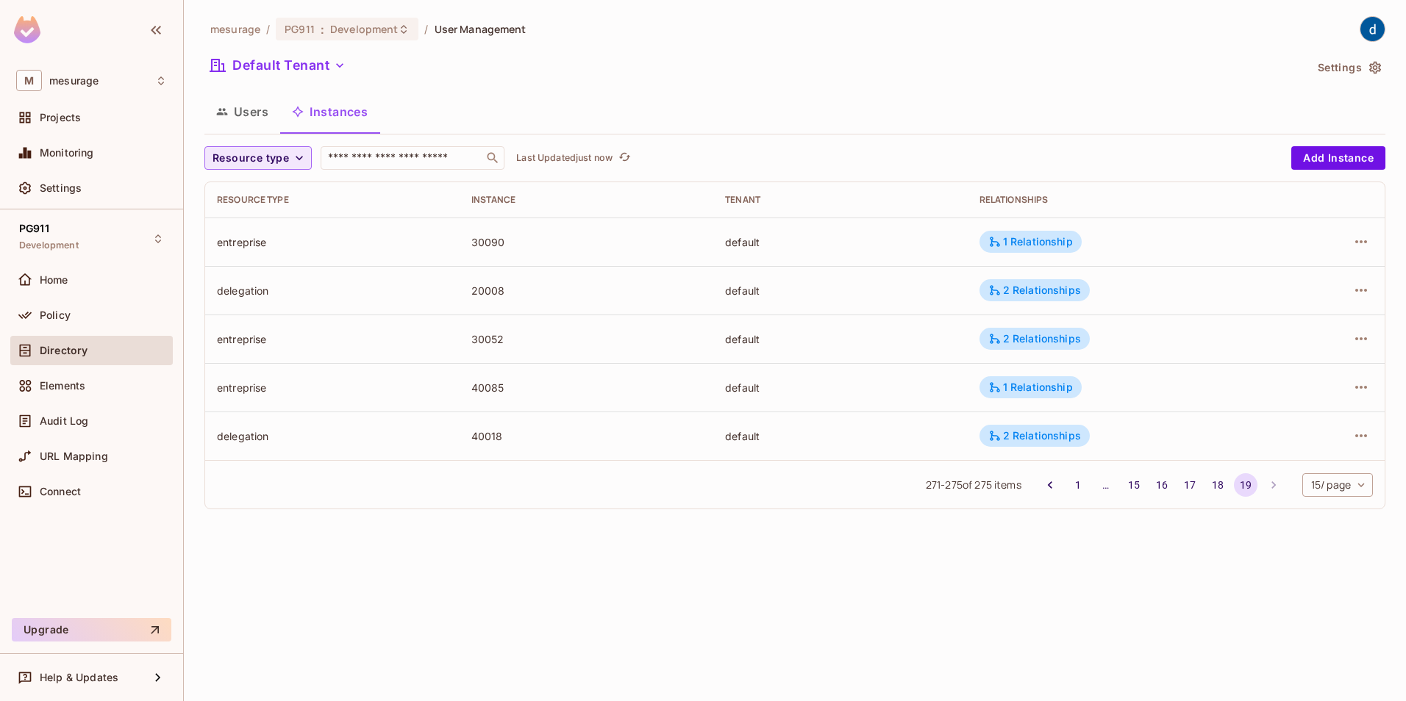
click at [295, 157] on icon "button" at bounding box center [299, 158] width 15 height 15
click at [238, 320] on span "application" at bounding box center [265, 318] width 98 height 14
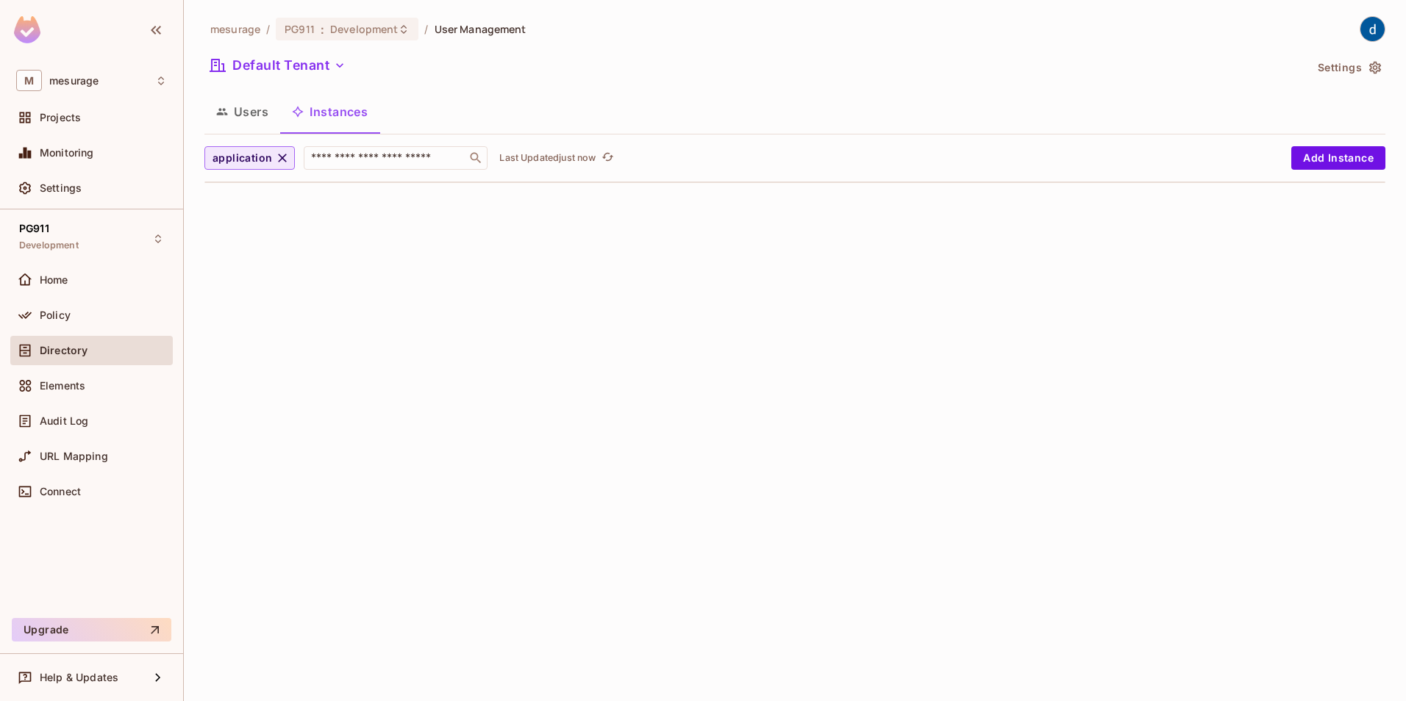
click at [254, 158] on span "application" at bounding box center [242, 158] width 60 height 18
click at [258, 283] on span "delegation" at bounding box center [265, 286] width 98 height 14
click at [235, 154] on span "delegation" at bounding box center [240, 158] width 57 height 18
click at [257, 222] on span "delegation-planifiee" at bounding box center [265, 223] width 98 height 14
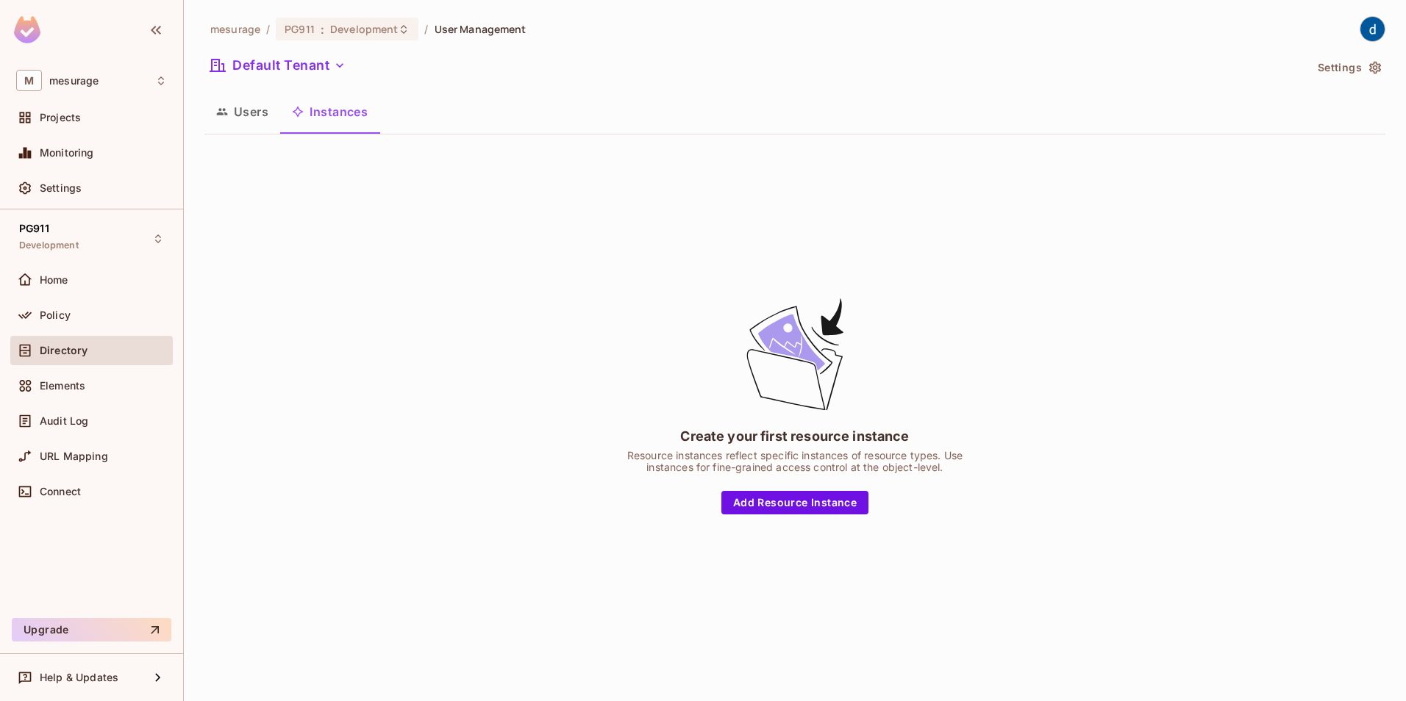
click at [319, 110] on button "Instances" at bounding box center [329, 111] width 99 height 37
click at [344, 115] on button "Instances" at bounding box center [329, 111] width 99 height 37
click at [334, 116] on button "Instances" at bounding box center [329, 111] width 99 height 37
click at [246, 118] on button "Users" at bounding box center [242, 111] width 76 height 37
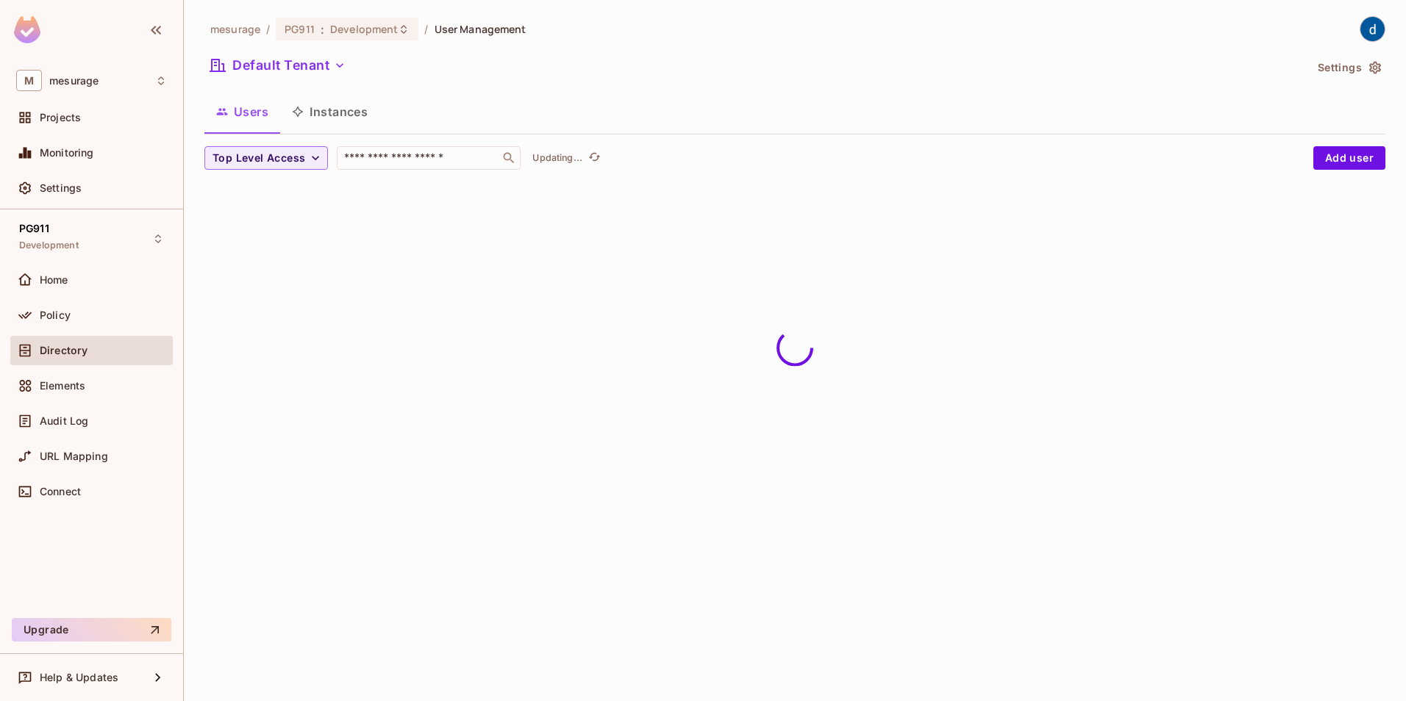
click at [340, 109] on button "Instances" at bounding box center [329, 111] width 99 height 37
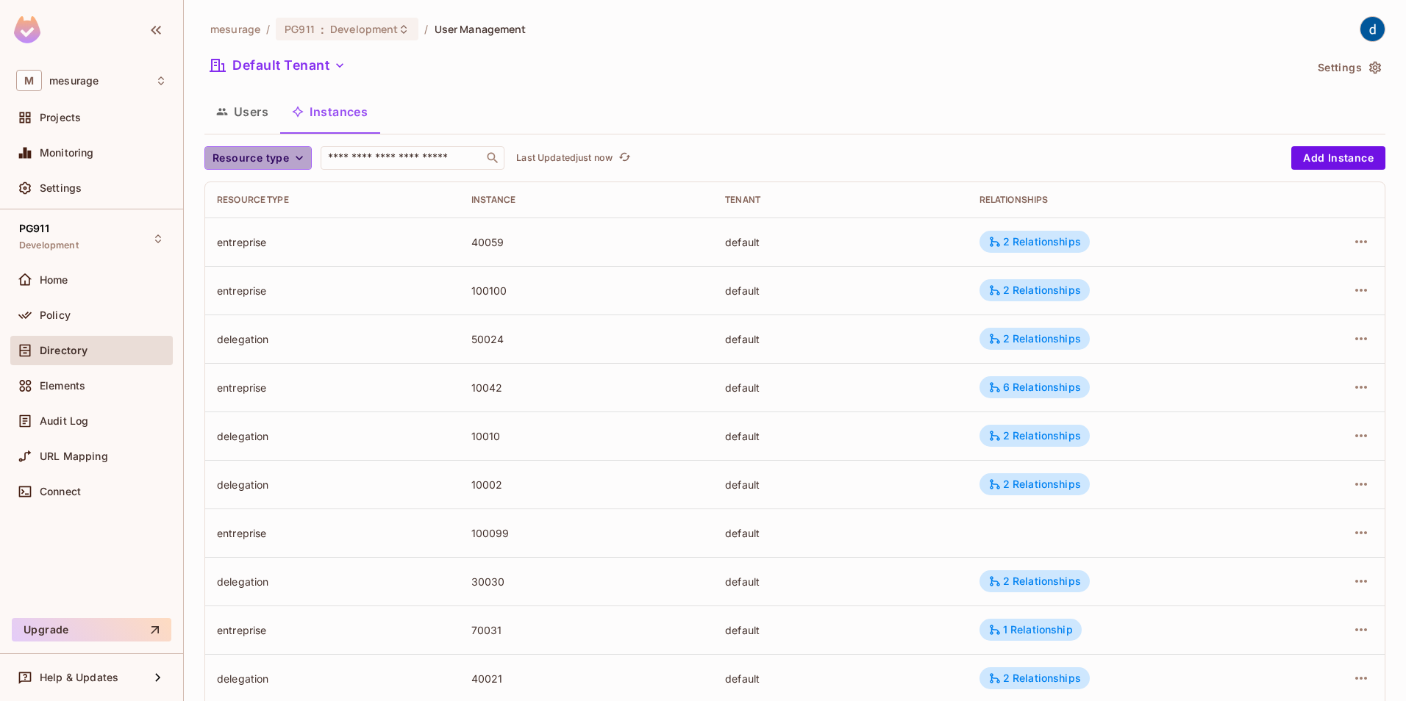
click at [294, 152] on icon "button" at bounding box center [299, 158] width 15 height 15
click at [265, 220] on span "delegation-planifiee" at bounding box center [265, 223] width 98 height 14
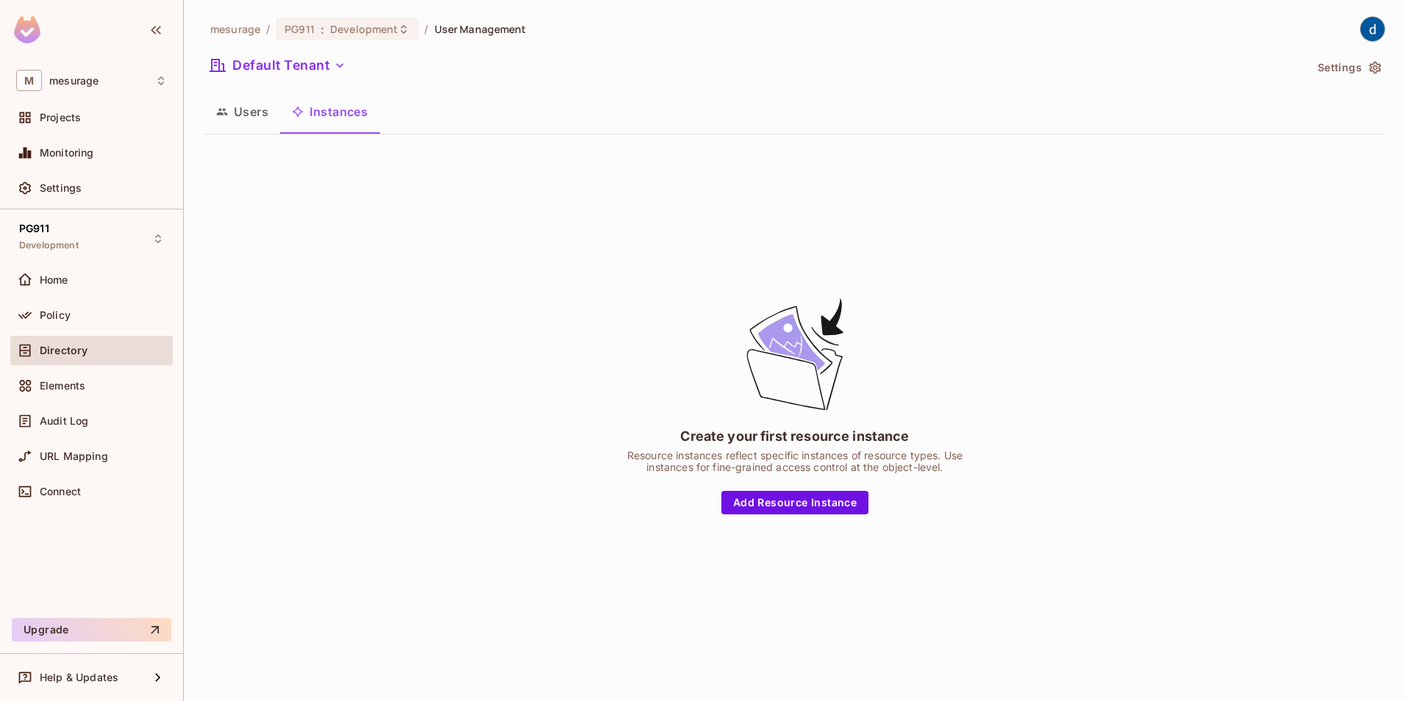
click at [340, 104] on button "Instances" at bounding box center [329, 111] width 99 height 37
click at [324, 111] on button "Instances" at bounding box center [329, 111] width 99 height 37
click at [259, 112] on button "Users" at bounding box center [242, 111] width 76 height 37
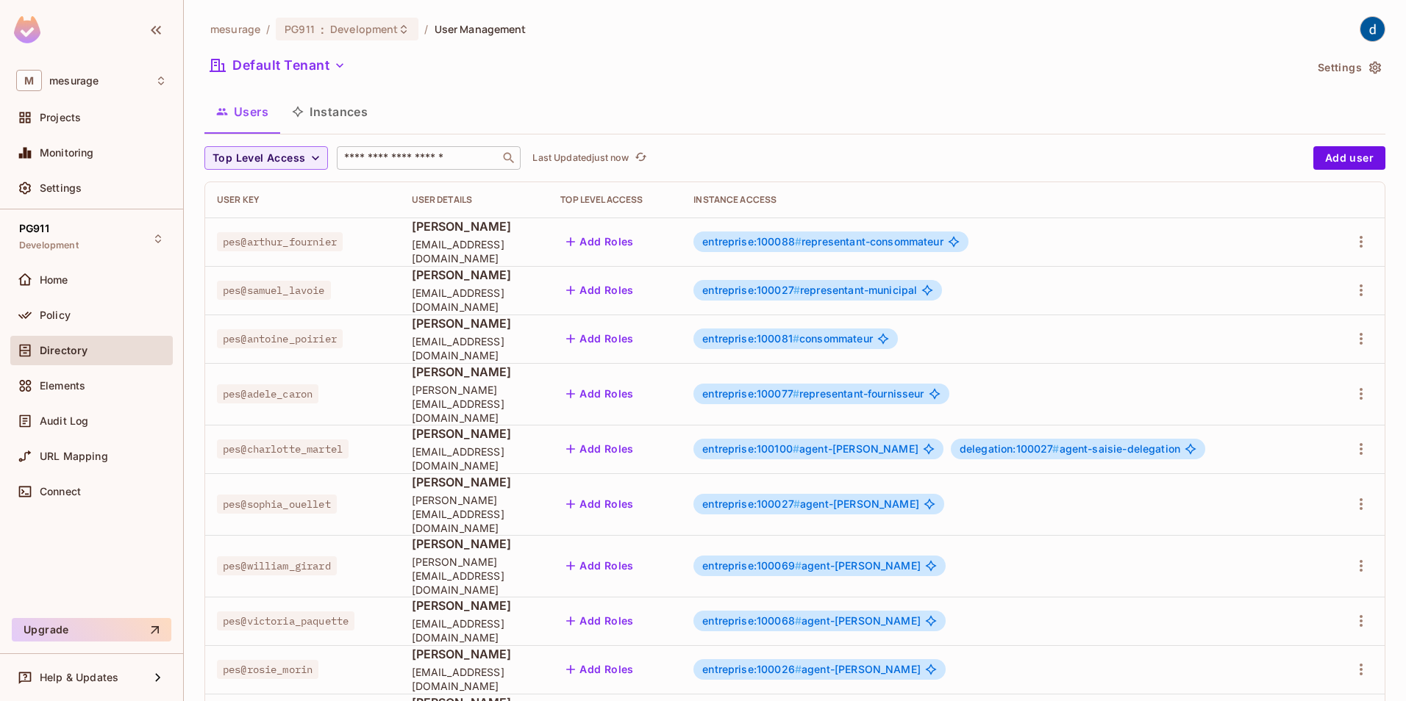
click at [462, 163] on input "text" at bounding box center [418, 158] width 154 height 15
